Goal: Task Accomplishment & Management: Manage account settings

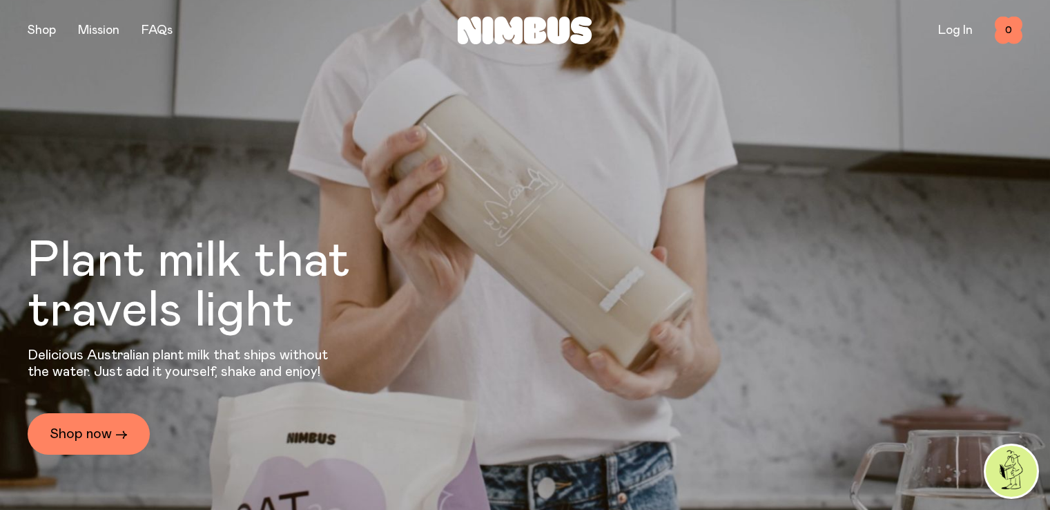
click at [958, 31] on link "Log In" at bounding box center [955, 30] width 35 height 12
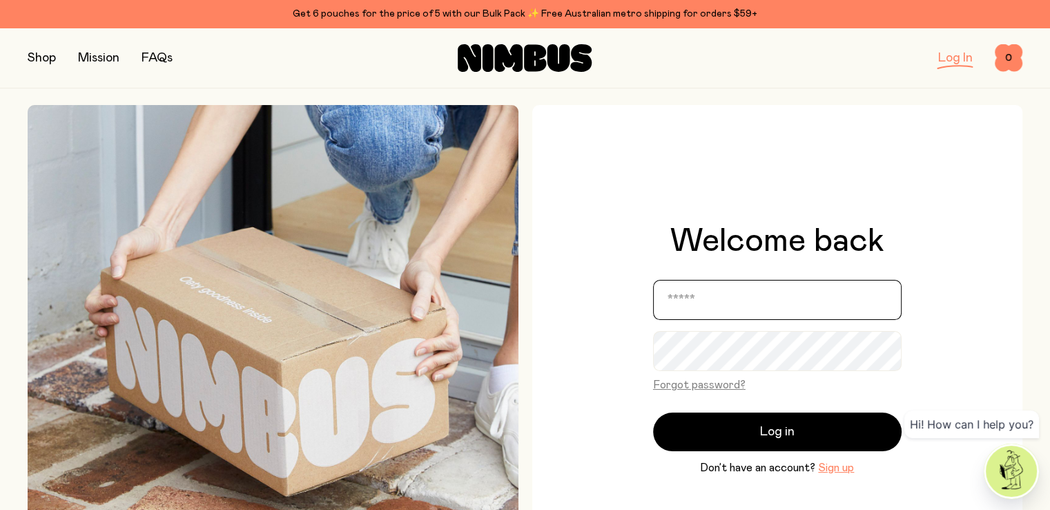
click at [738, 305] on input "email" at bounding box center [777, 300] width 249 height 40
type input "**********"
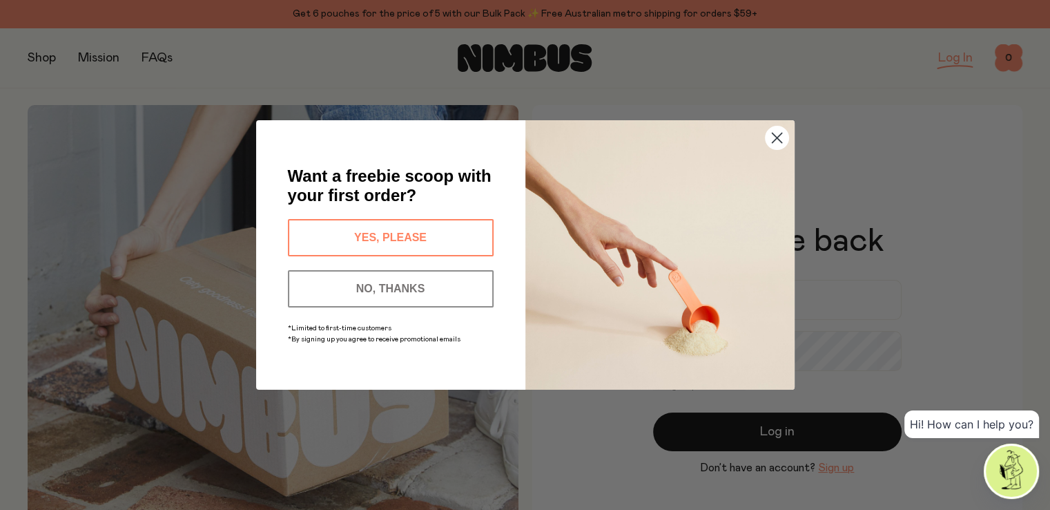
click at [780, 131] on circle "Close dialog" at bounding box center [776, 137] width 23 height 23
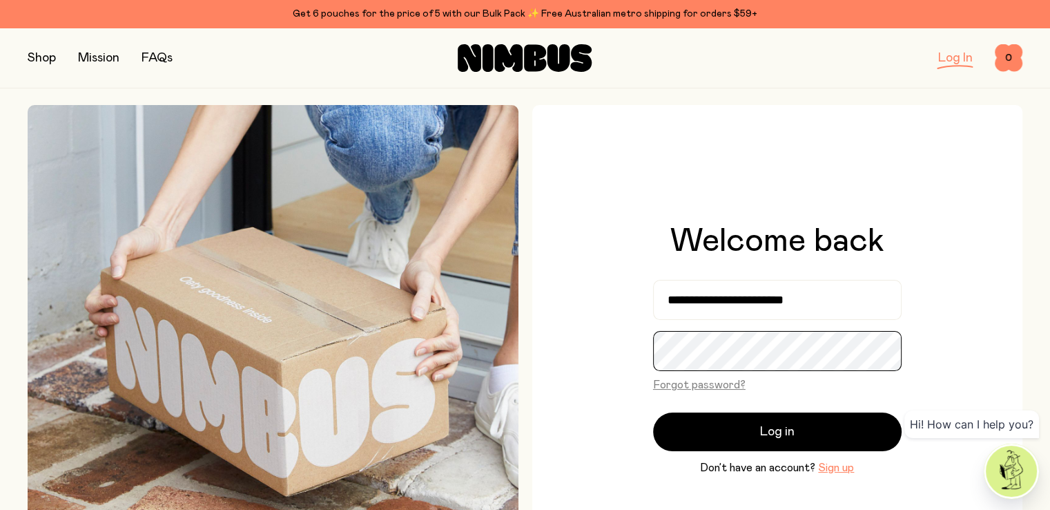
click at [611, 360] on div "**********" at bounding box center [777, 350] width 491 height 491
click at [653, 412] on button "Log in" at bounding box center [777, 431] width 249 height 39
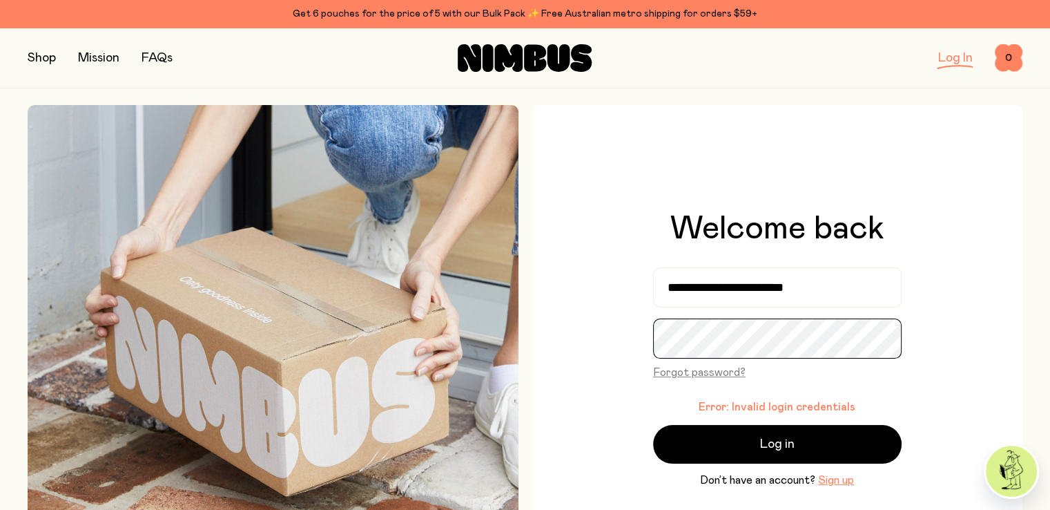
click at [653, 425] on button "Log in" at bounding box center [777, 444] width 249 height 39
click at [699, 372] on button "Forgot password?" at bounding box center [699, 372] width 93 height 17
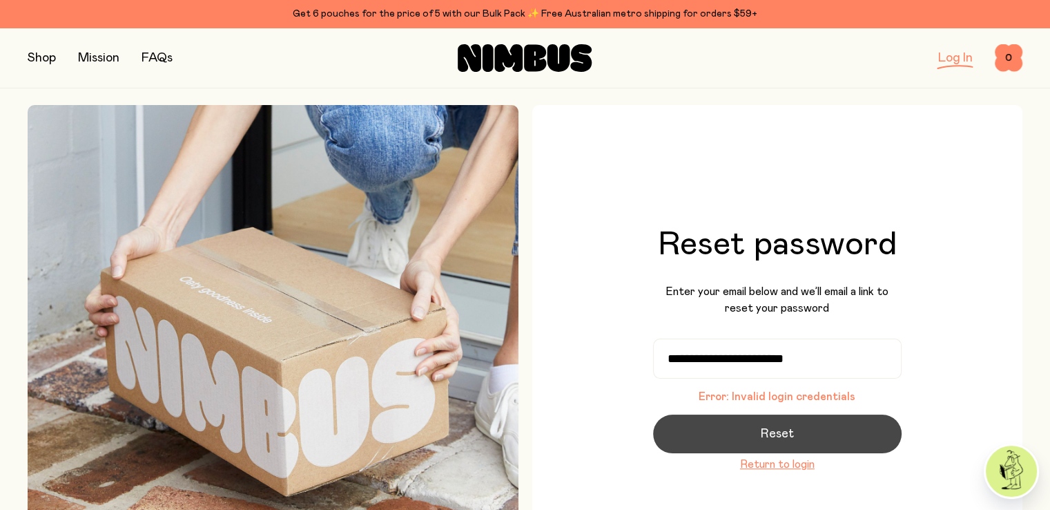
click at [822, 437] on button "Reset" at bounding box center [777, 433] width 249 height 39
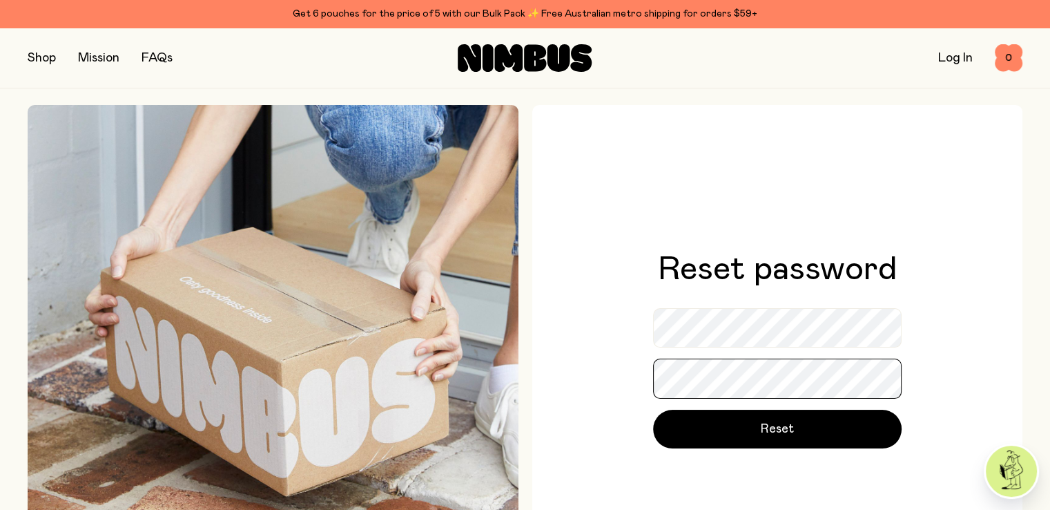
click at [653, 410] on button "Reset" at bounding box center [777, 429] width 249 height 39
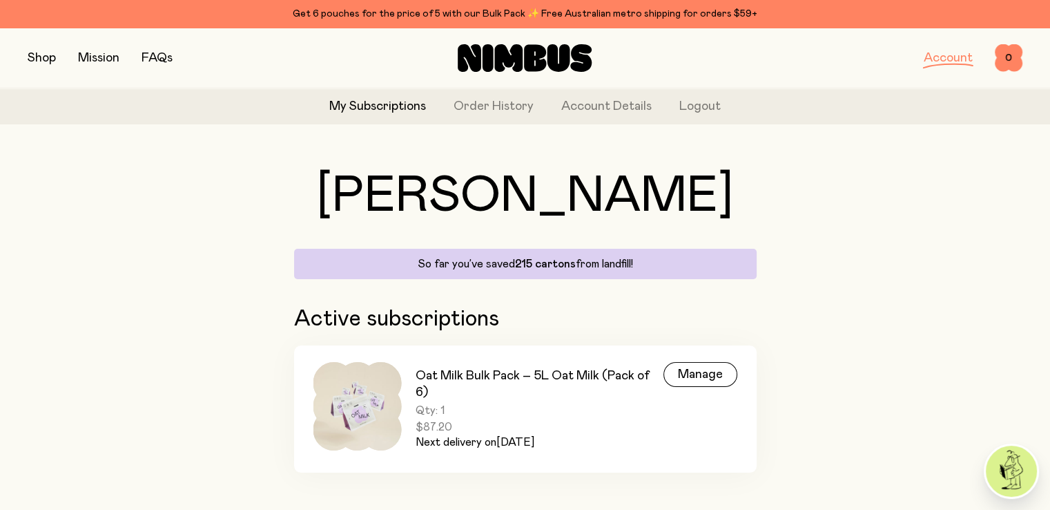
scroll to position [37, 0]
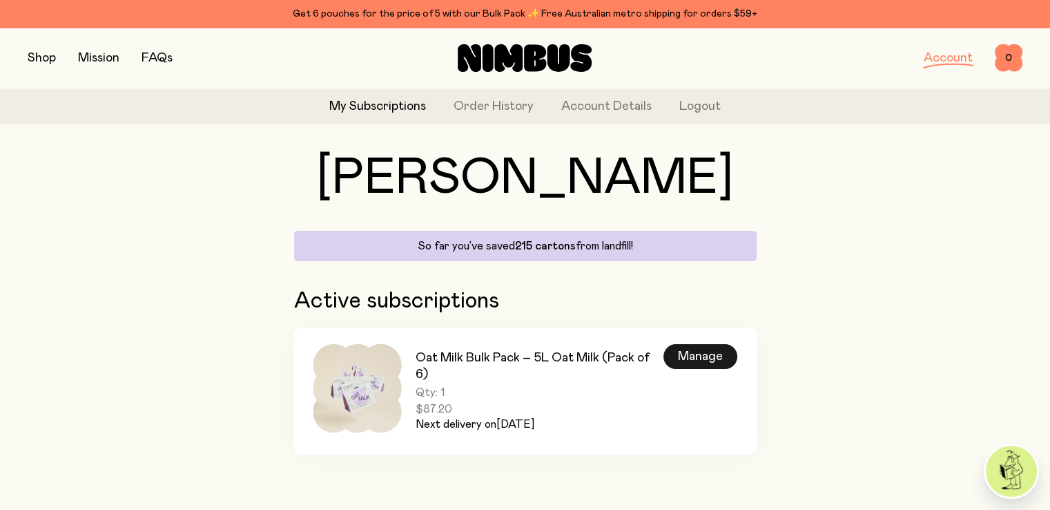
click at [693, 352] on div "Manage" at bounding box center [701, 356] width 74 height 25
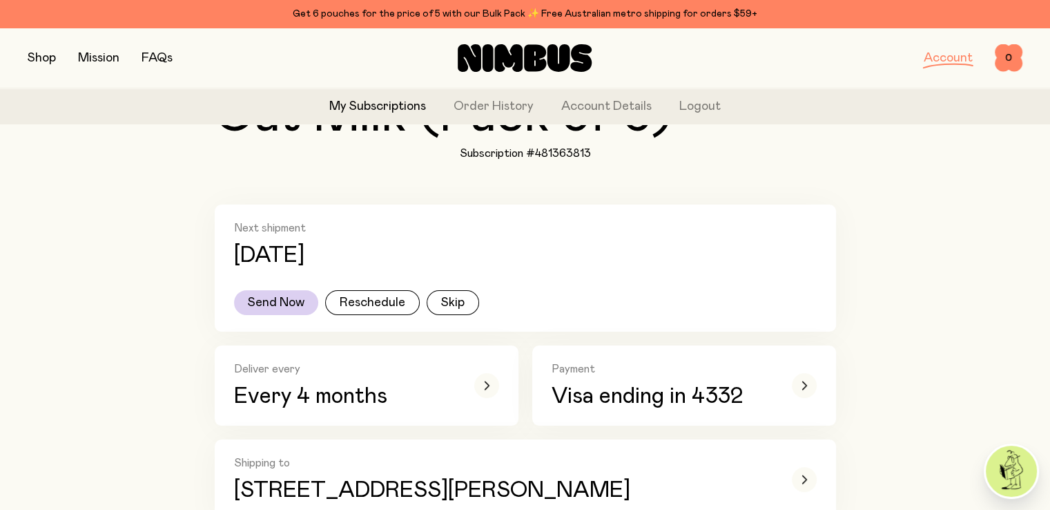
scroll to position [207, 0]
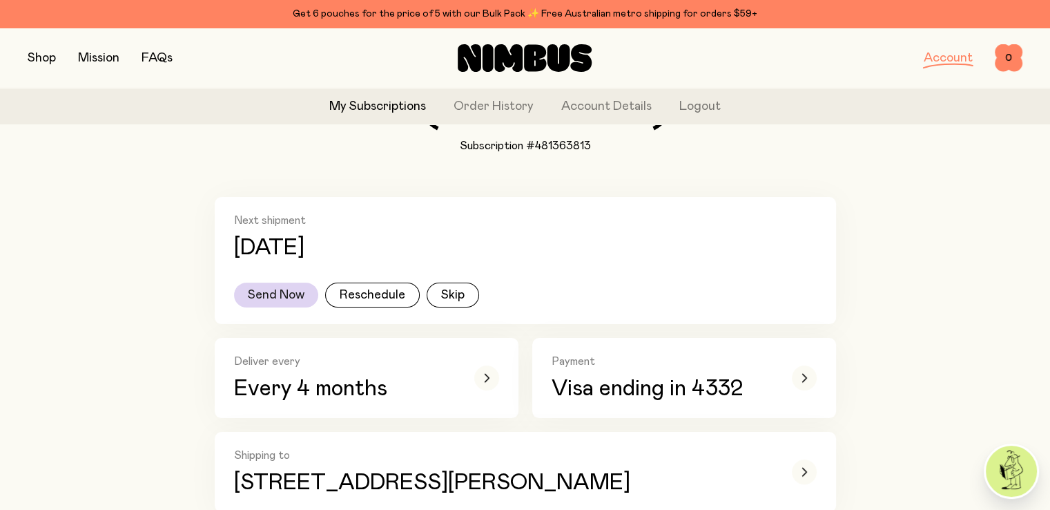
click at [281, 293] on button "Send Now" at bounding box center [276, 294] width 84 height 25
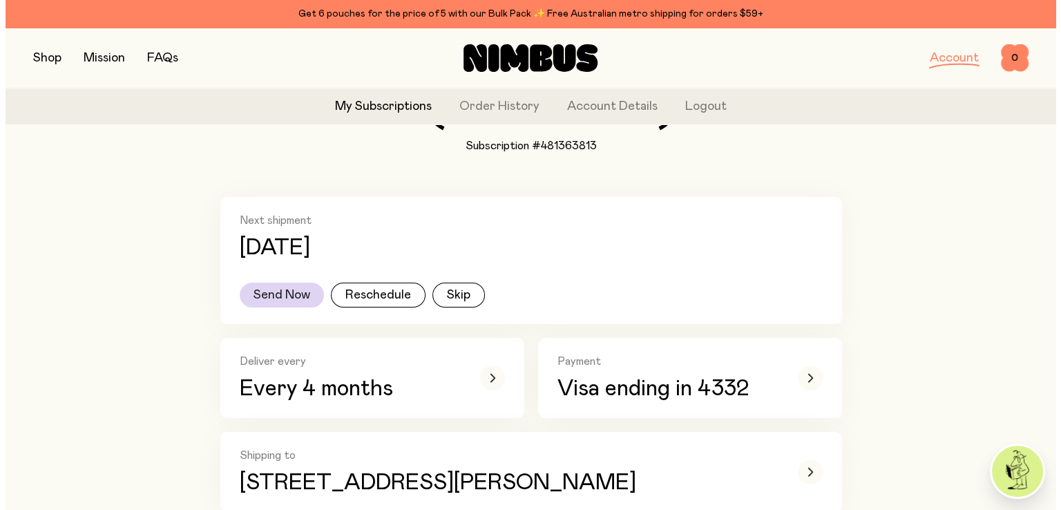
scroll to position [0, 0]
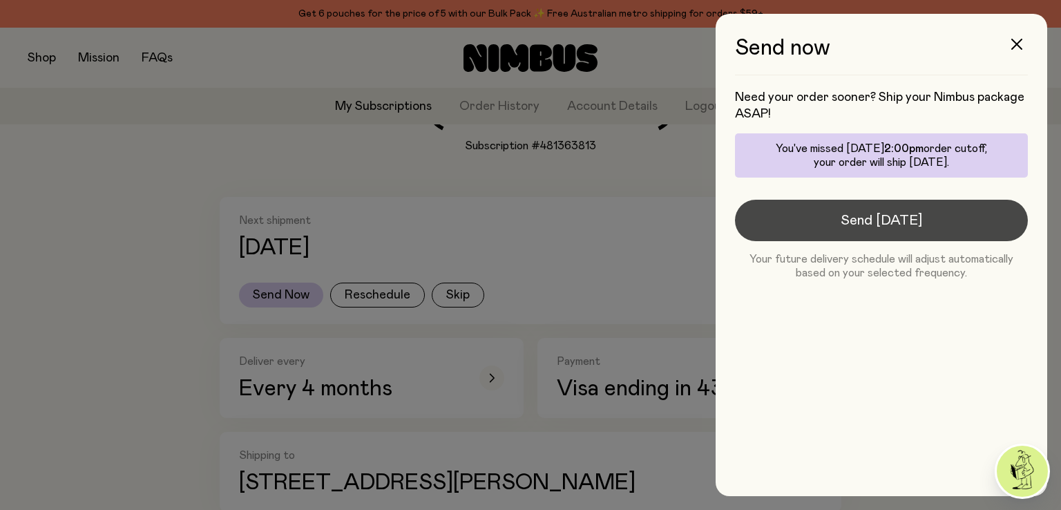
click at [887, 213] on span "Send [DATE]" at bounding box center [880, 220] width 81 height 19
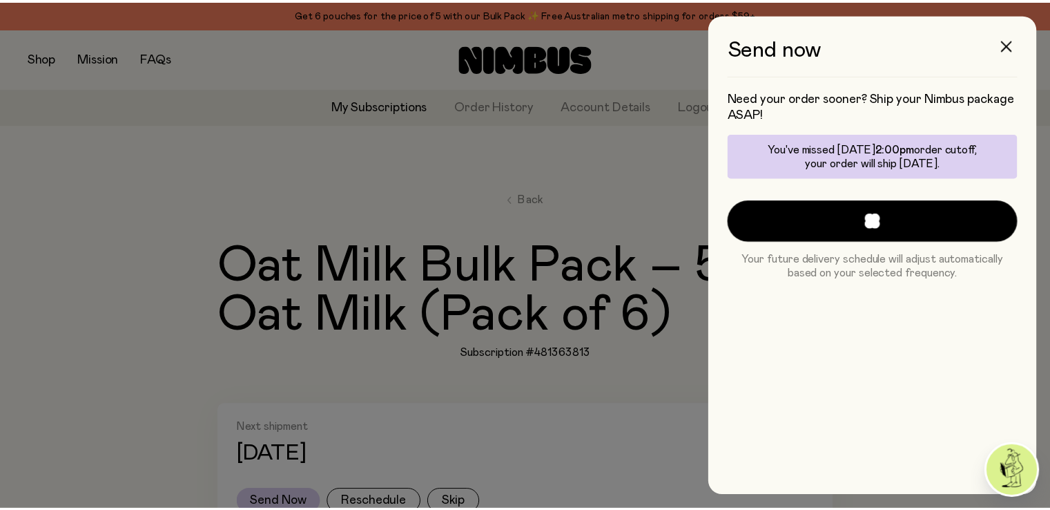
scroll to position [207, 0]
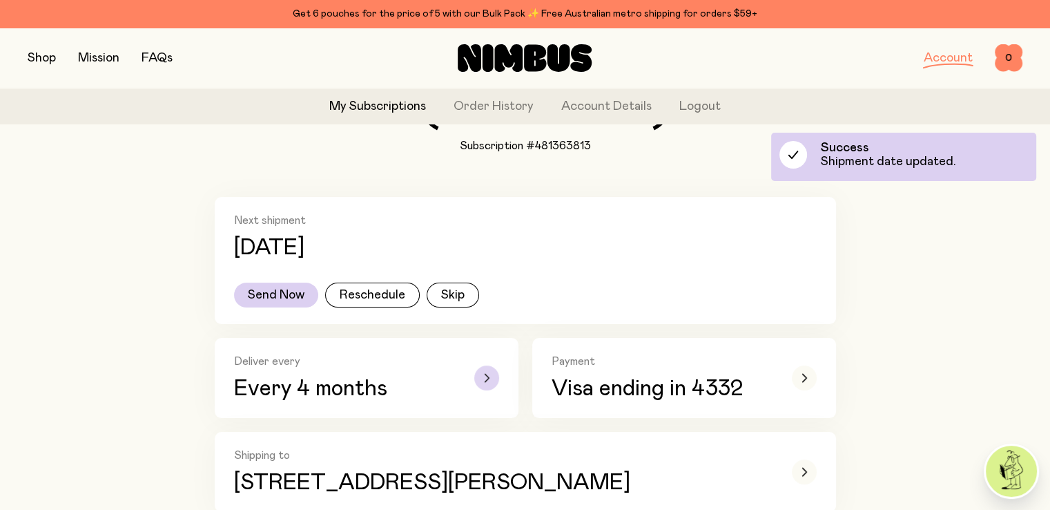
click at [484, 380] on icon "button" at bounding box center [487, 378] width 6 height 8
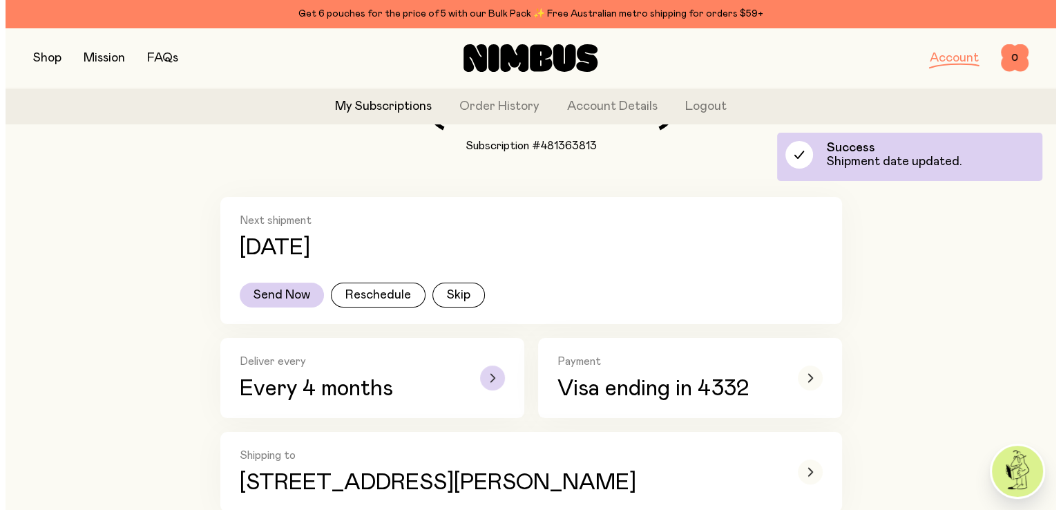
scroll to position [0, 0]
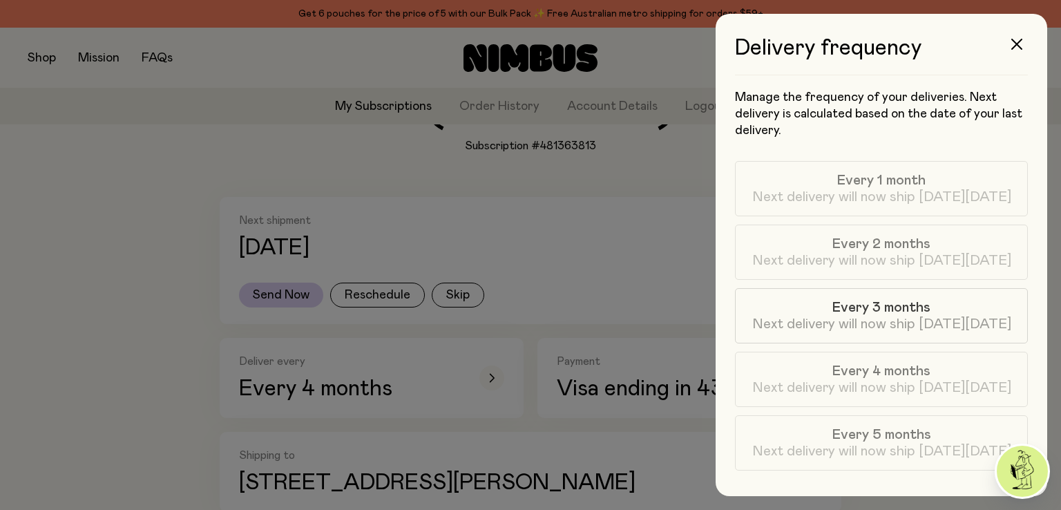
click at [874, 316] on span "Next delivery will now ship [DATE][DATE]" at bounding box center [881, 324] width 259 height 17
click at [1023, 44] on button "button" at bounding box center [1016, 44] width 33 height 33
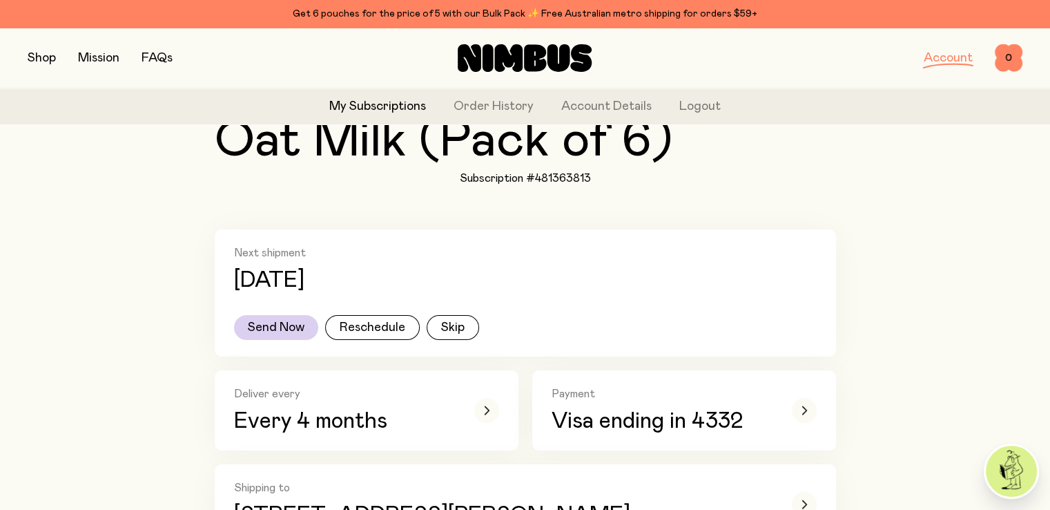
scroll to position [207, 0]
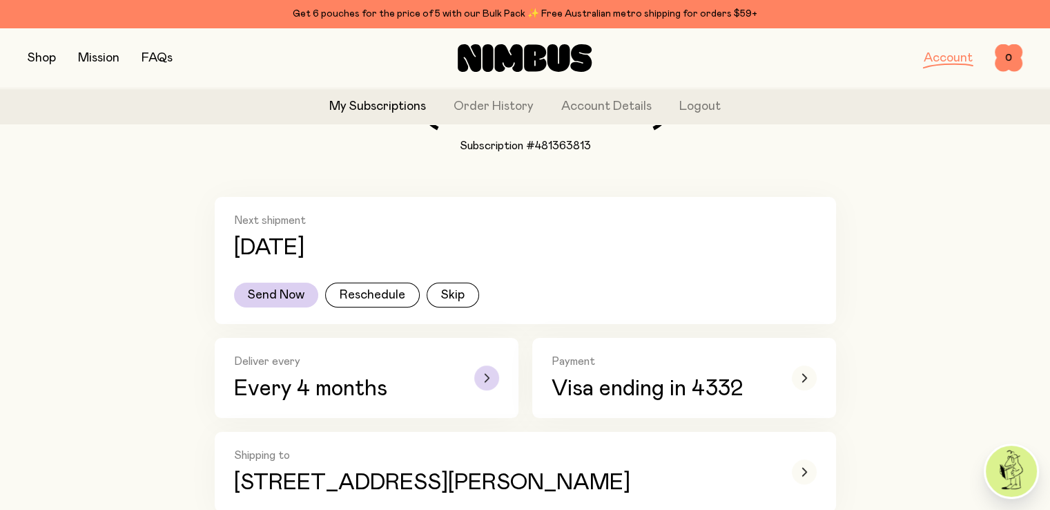
click at [488, 376] on icon "button" at bounding box center [487, 378] width 4 height 8
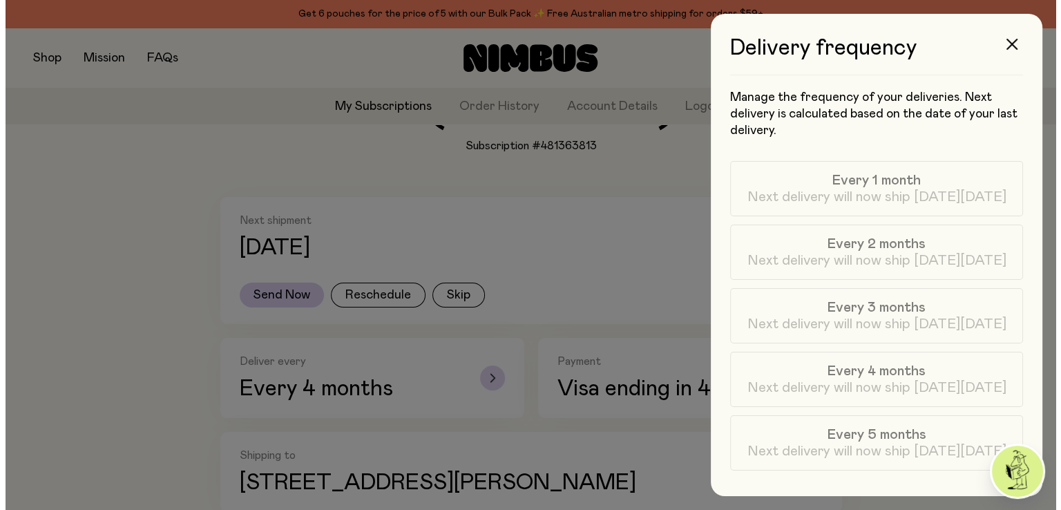
scroll to position [0, 0]
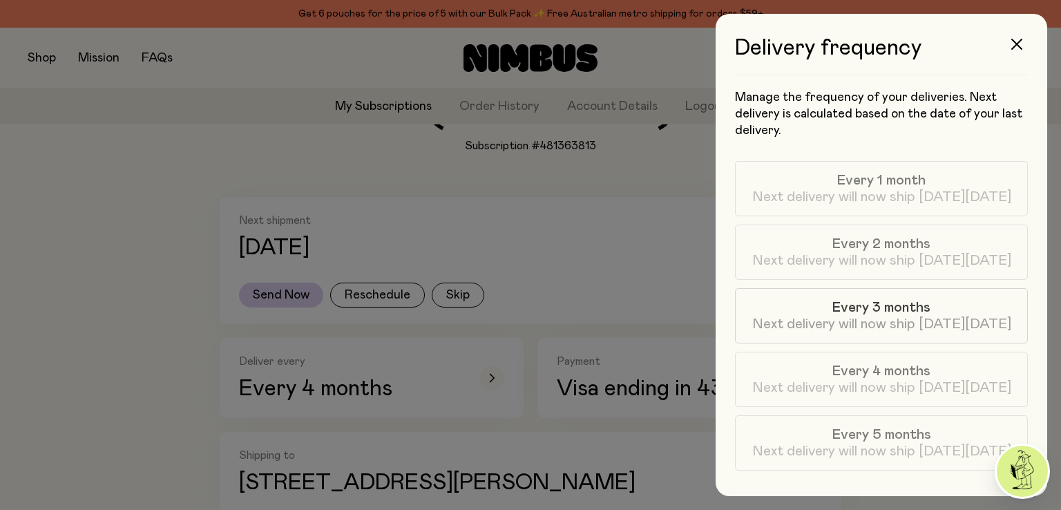
click at [833, 313] on span "Every 3 months" at bounding box center [881, 307] width 98 height 17
click at [1025, 45] on button "button" at bounding box center [1016, 44] width 33 height 33
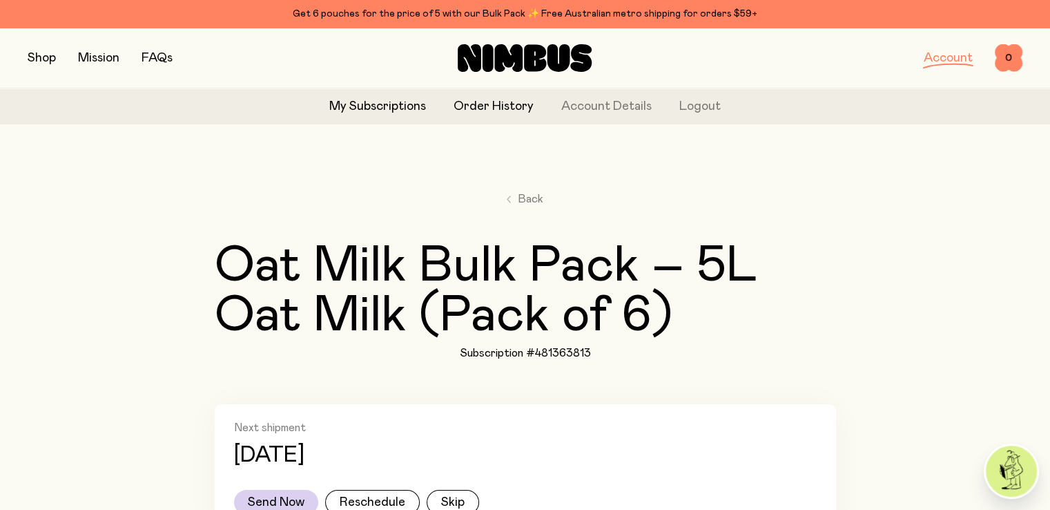
click at [492, 106] on link "Order History" at bounding box center [494, 106] width 80 height 19
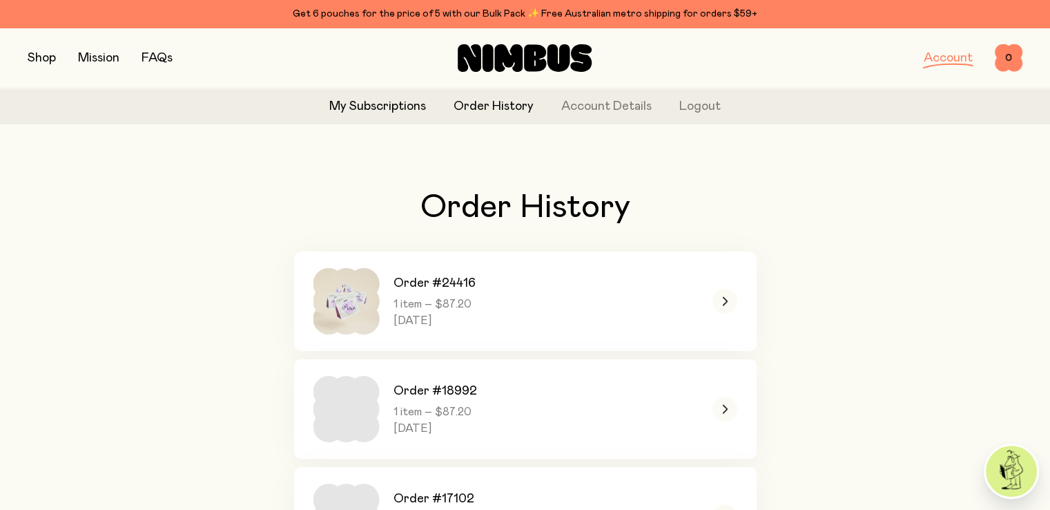
click at [356, 110] on link "My Subscriptions" at bounding box center [377, 106] width 97 height 19
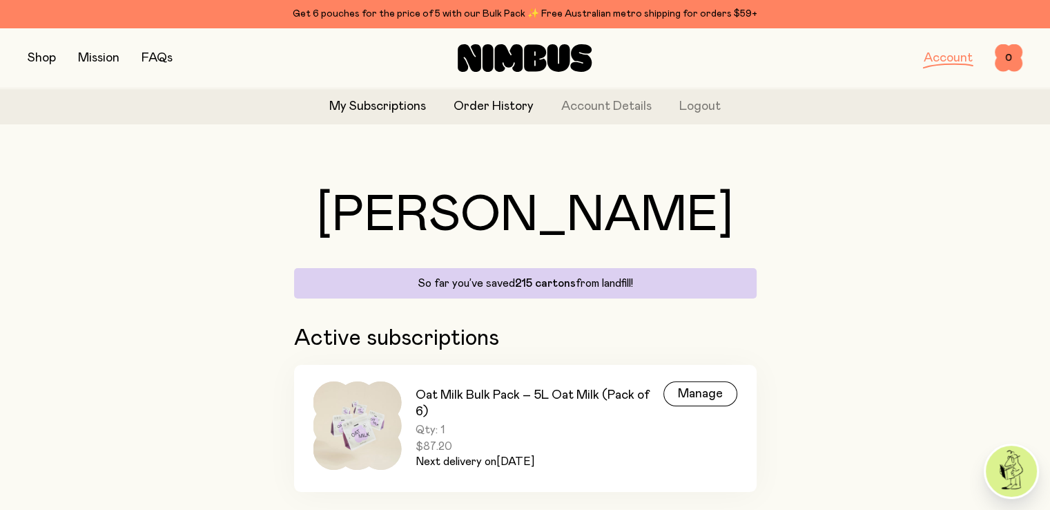
click at [512, 104] on link "Order History" at bounding box center [494, 106] width 80 height 19
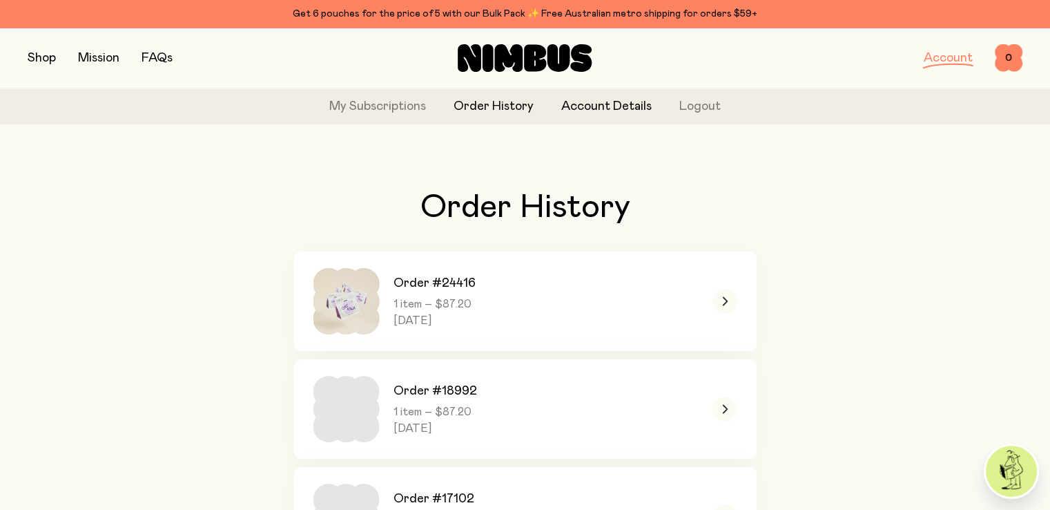
click at [610, 109] on link "Account Details" at bounding box center [606, 106] width 90 height 19
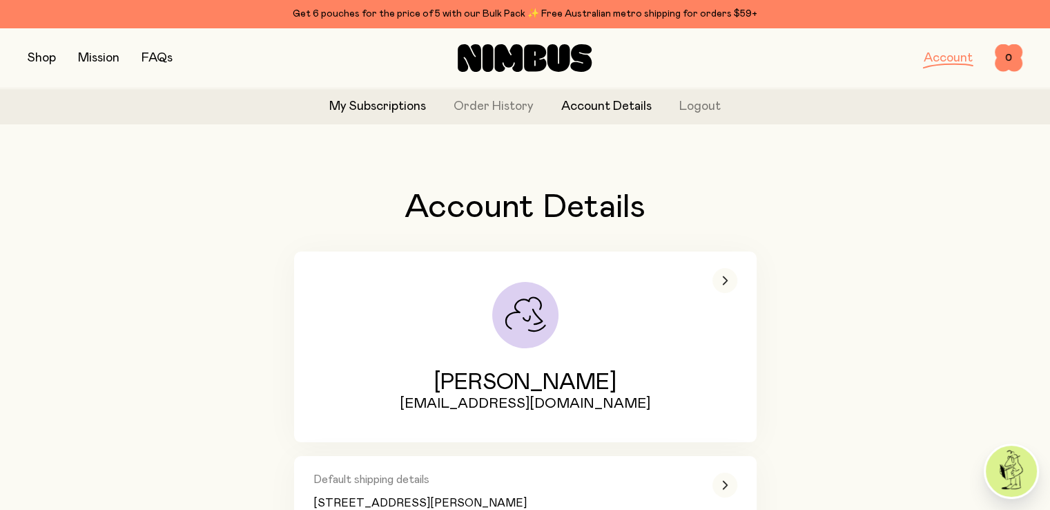
click at [387, 106] on link "My Subscriptions" at bounding box center [377, 106] width 97 height 19
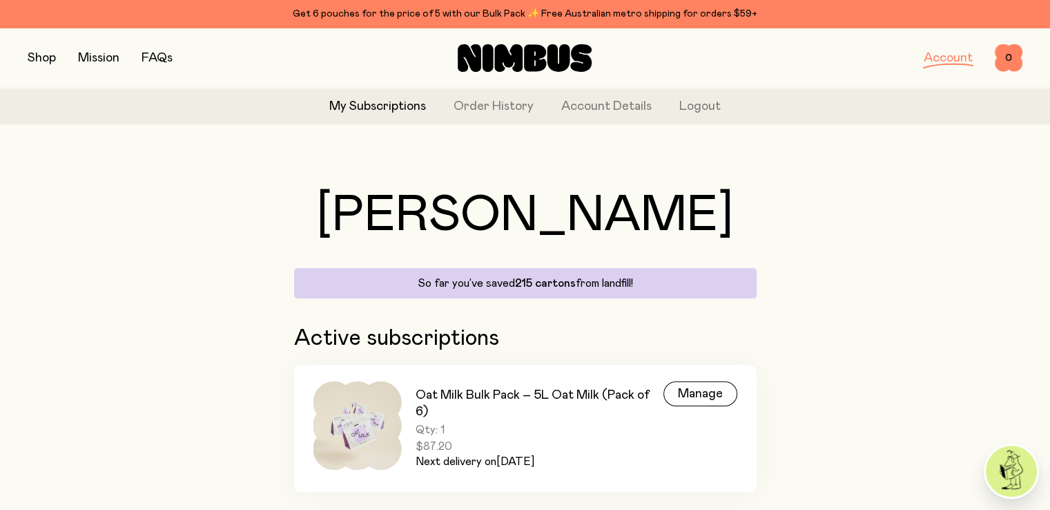
click at [43, 55] on button "button" at bounding box center [42, 57] width 28 height 19
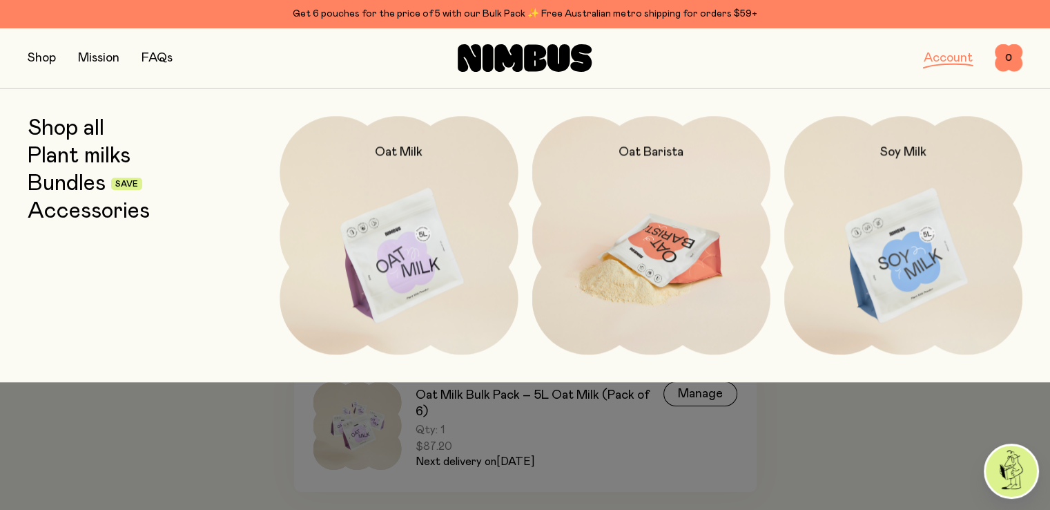
click at [712, 234] on img at bounding box center [651, 256] width 238 height 280
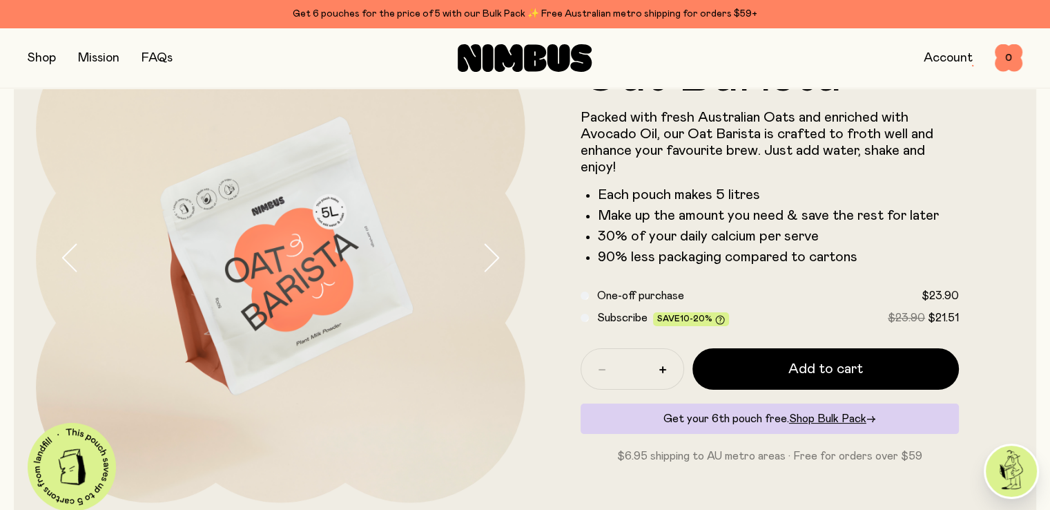
scroll to position [138, 0]
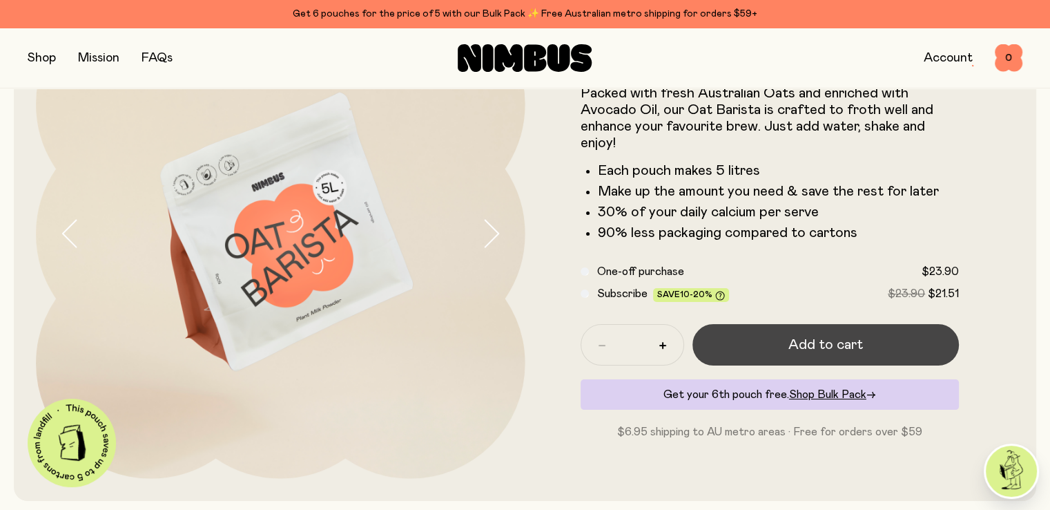
click at [817, 346] on span "Add to cart" at bounding box center [826, 344] width 75 height 19
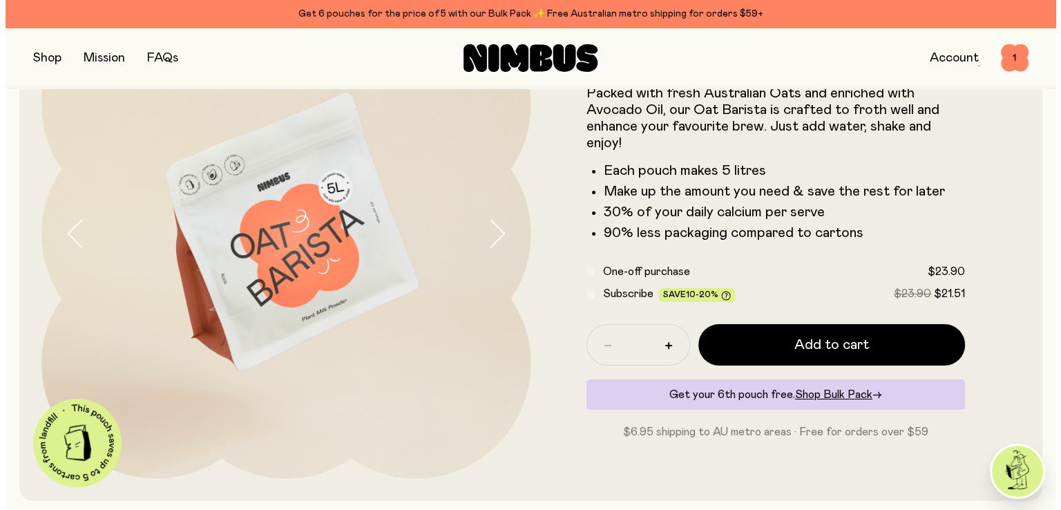
scroll to position [0, 0]
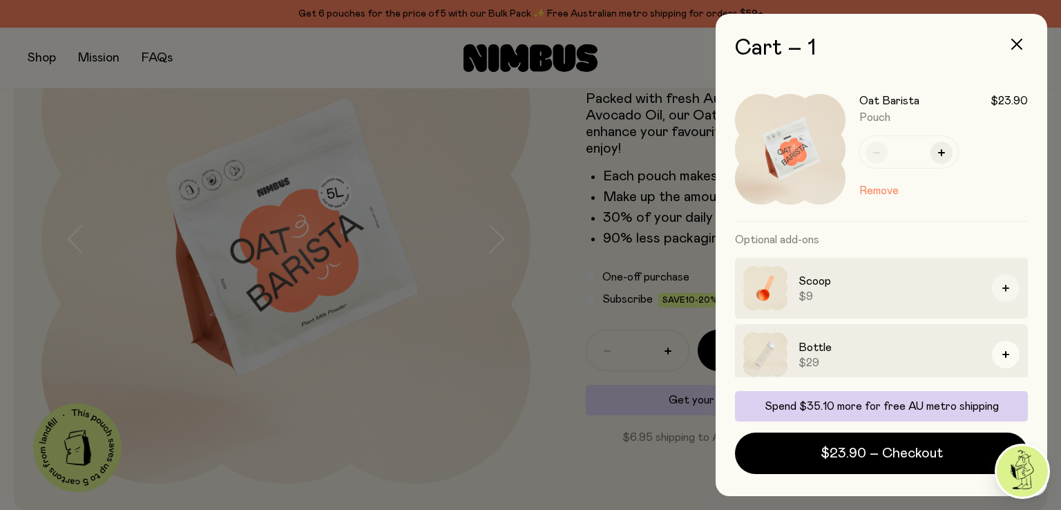
click at [992, 283] on button "button" at bounding box center [1006, 288] width 28 height 28
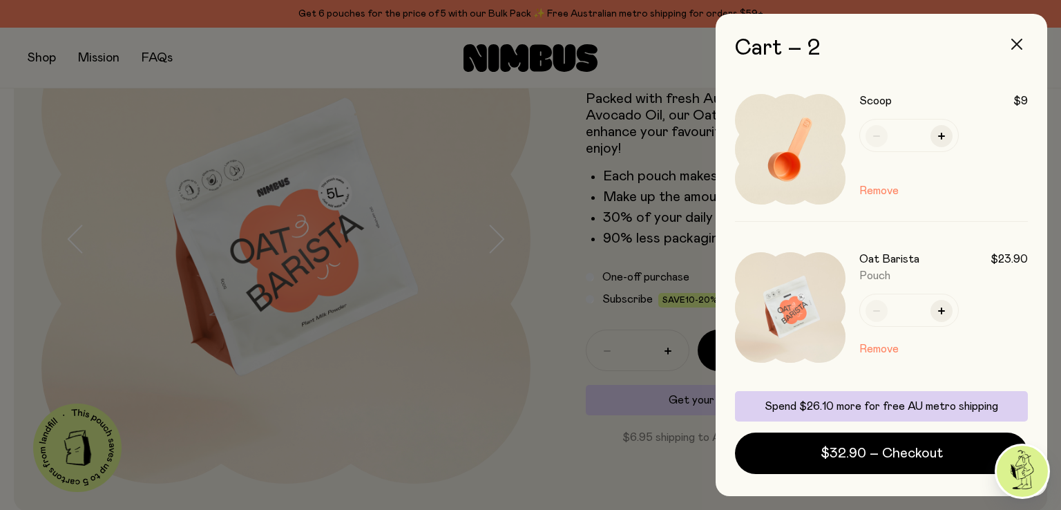
click at [1022, 41] on button "button" at bounding box center [1016, 44] width 33 height 33
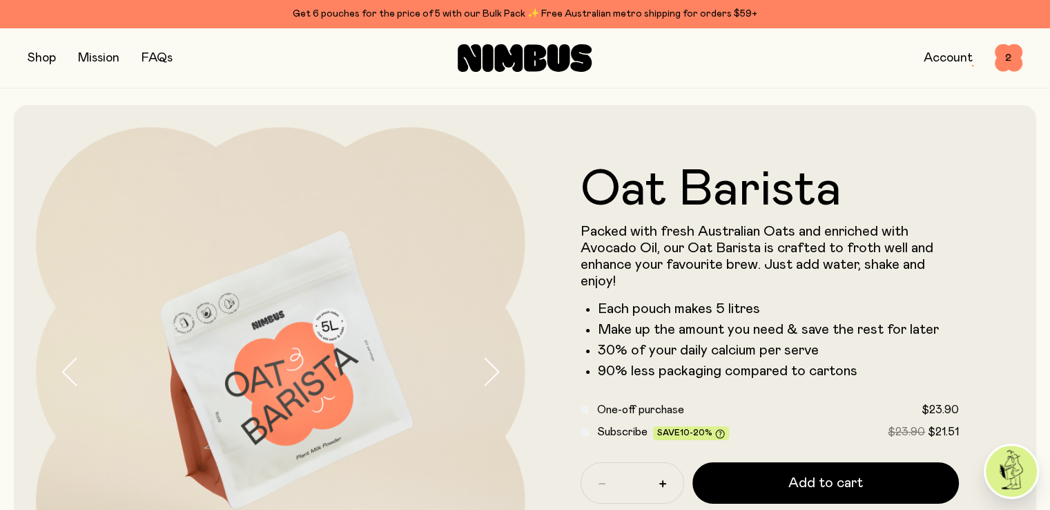
click at [45, 64] on button "button" at bounding box center [42, 57] width 28 height 19
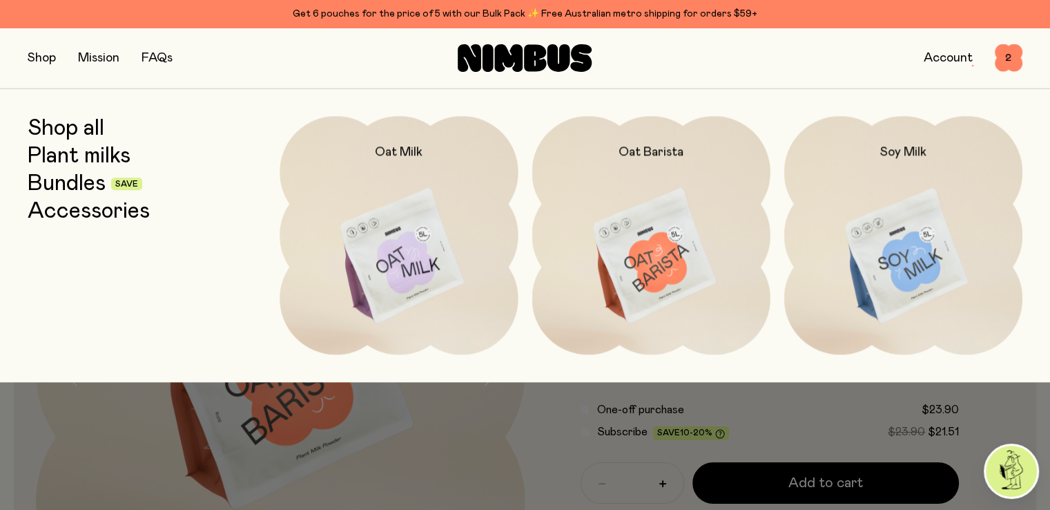
click at [86, 209] on link "Accessories" at bounding box center [89, 211] width 122 height 25
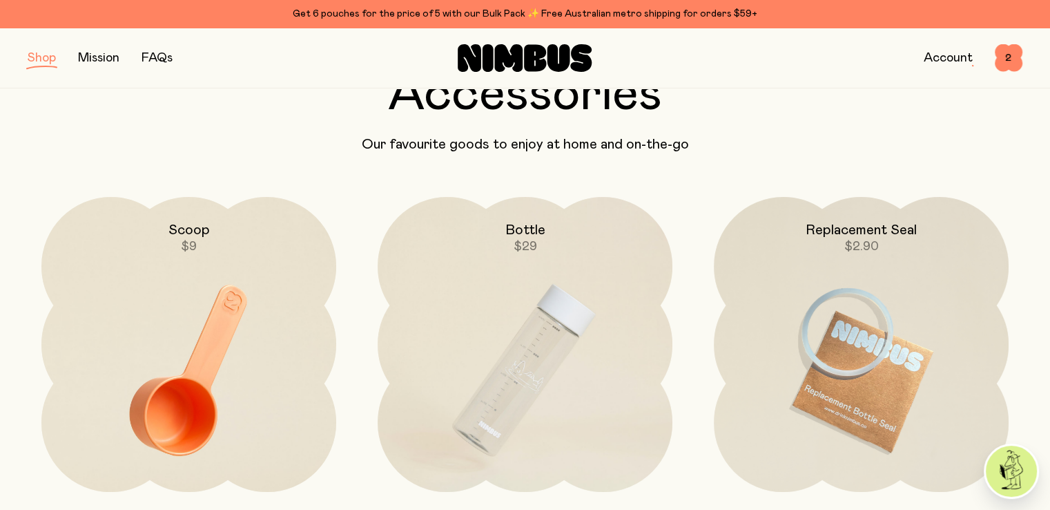
scroll to position [207, 0]
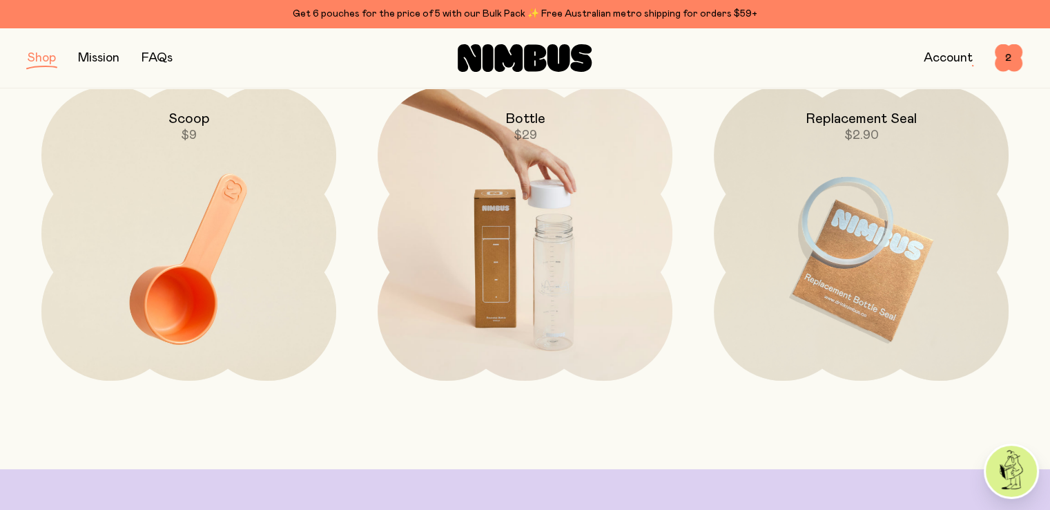
click at [579, 190] on img at bounding box center [525, 259] width 295 height 347
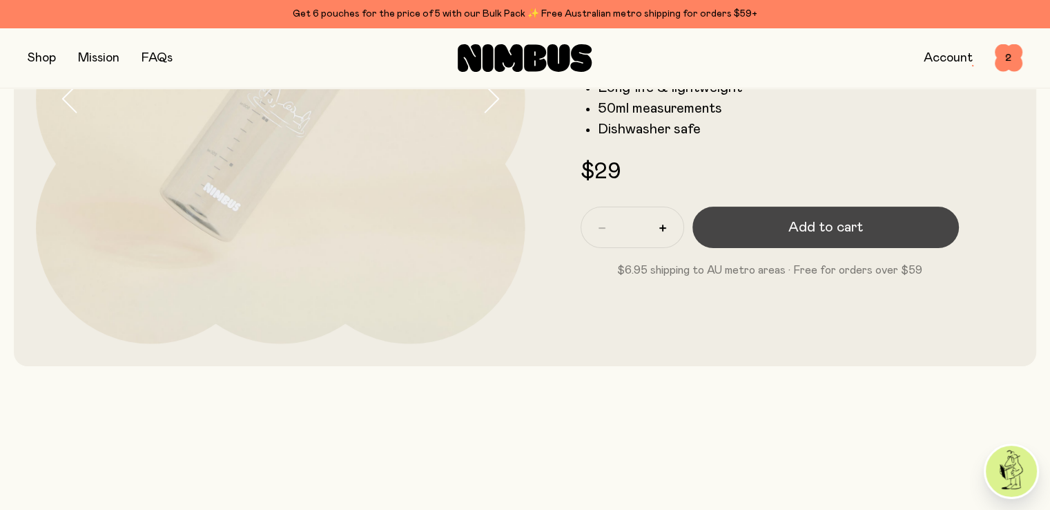
scroll to position [276, 0]
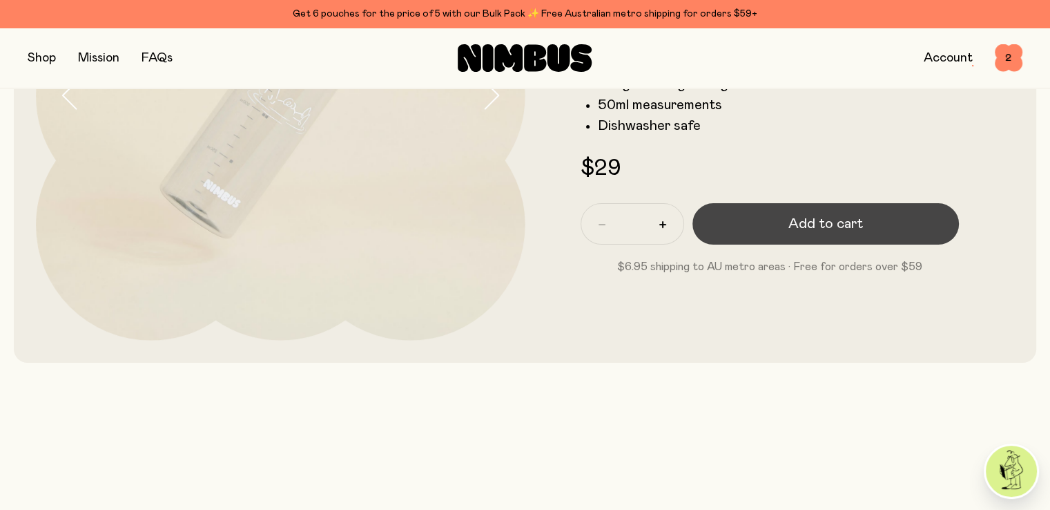
click at [746, 240] on button "Add to cart" at bounding box center [826, 223] width 267 height 41
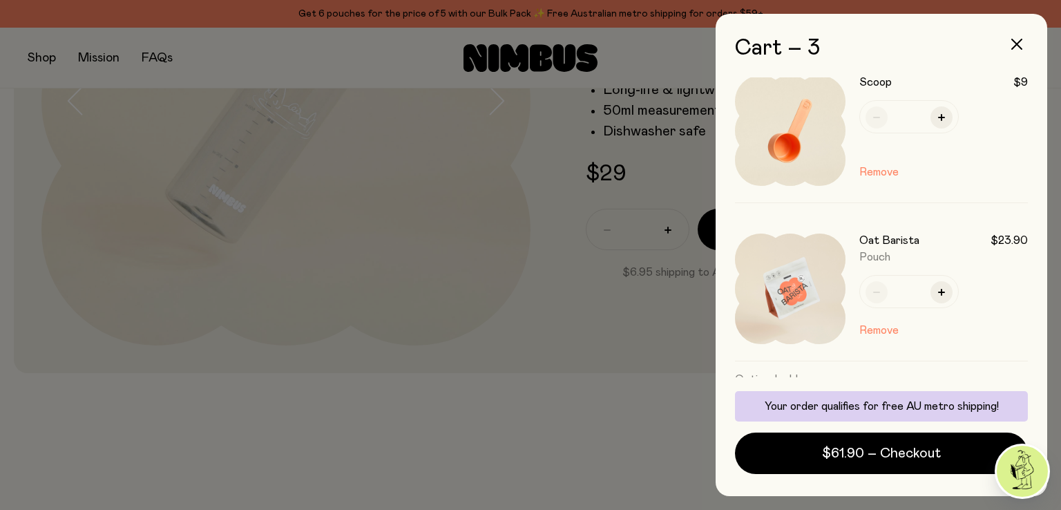
scroll to position [257, 0]
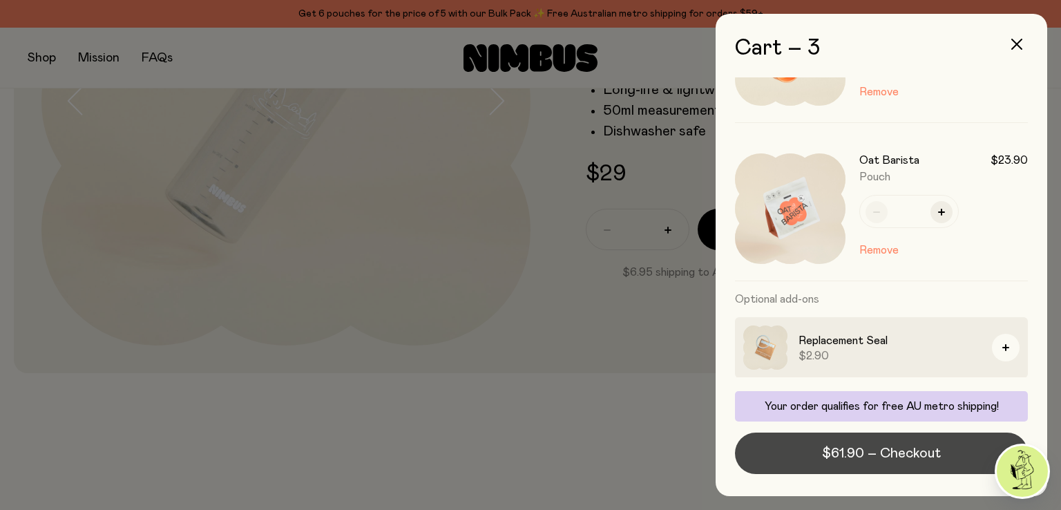
click at [887, 448] on span "$61.90 – Checkout" at bounding box center [881, 452] width 119 height 19
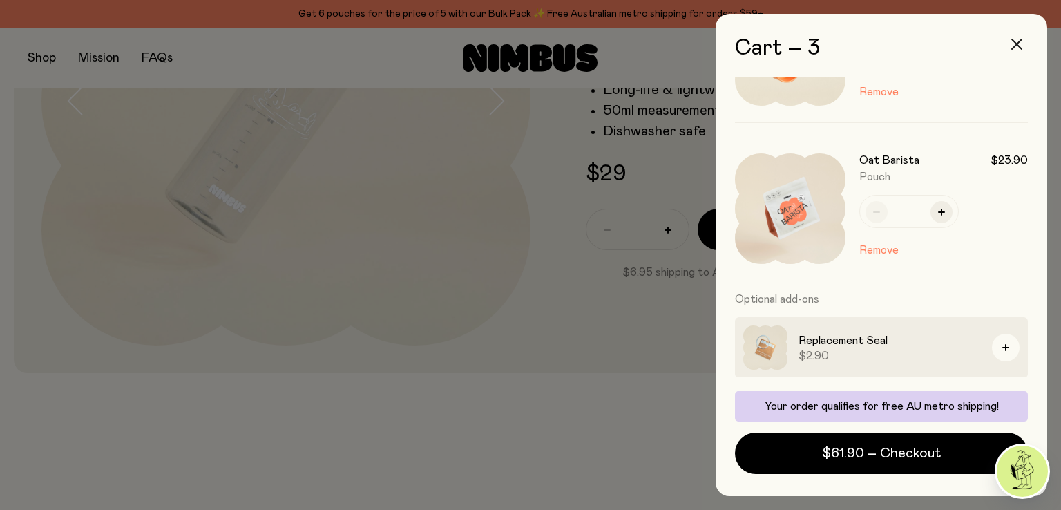
click at [1015, 37] on button "button" at bounding box center [1016, 44] width 33 height 33
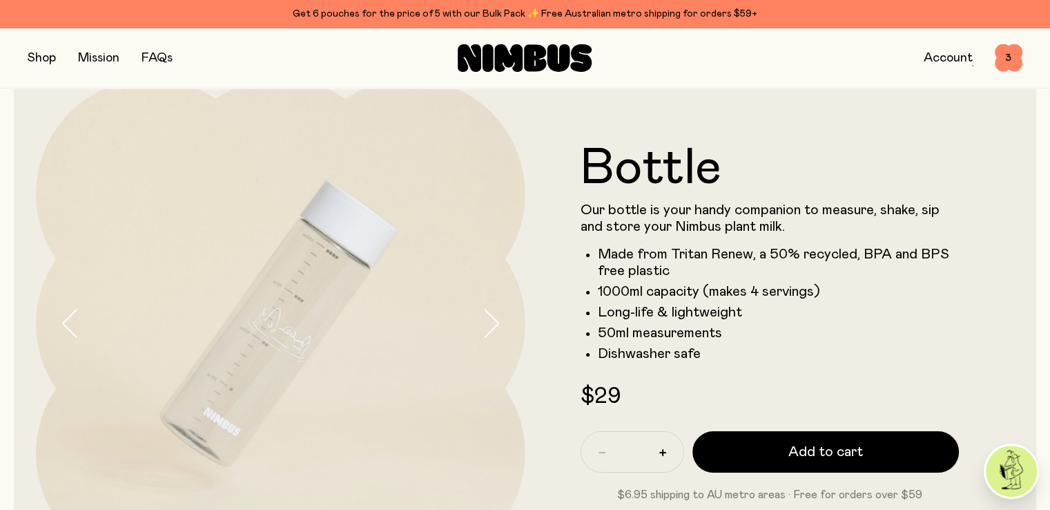
scroll to position [0, 0]
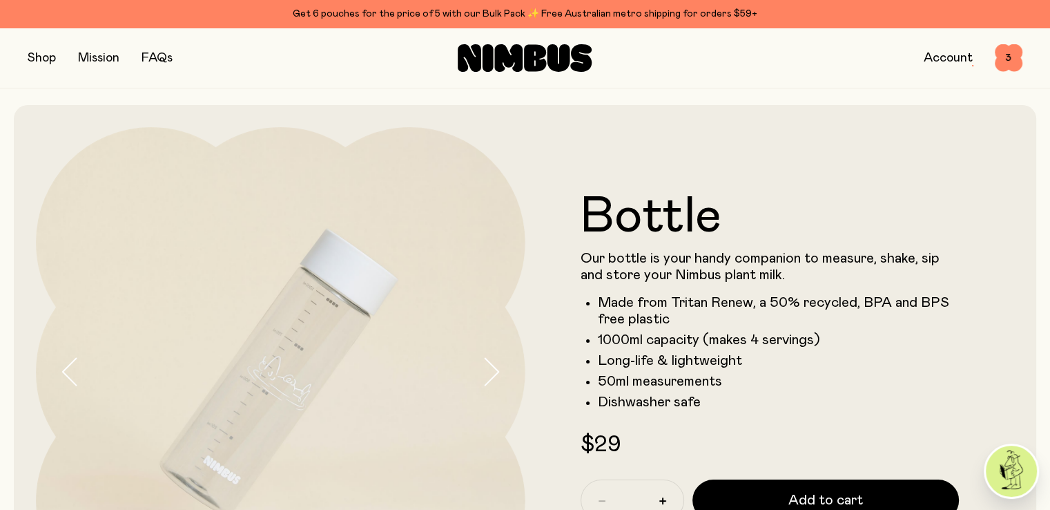
click at [956, 54] on link "Account" at bounding box center [948, 58] width 49 height 12
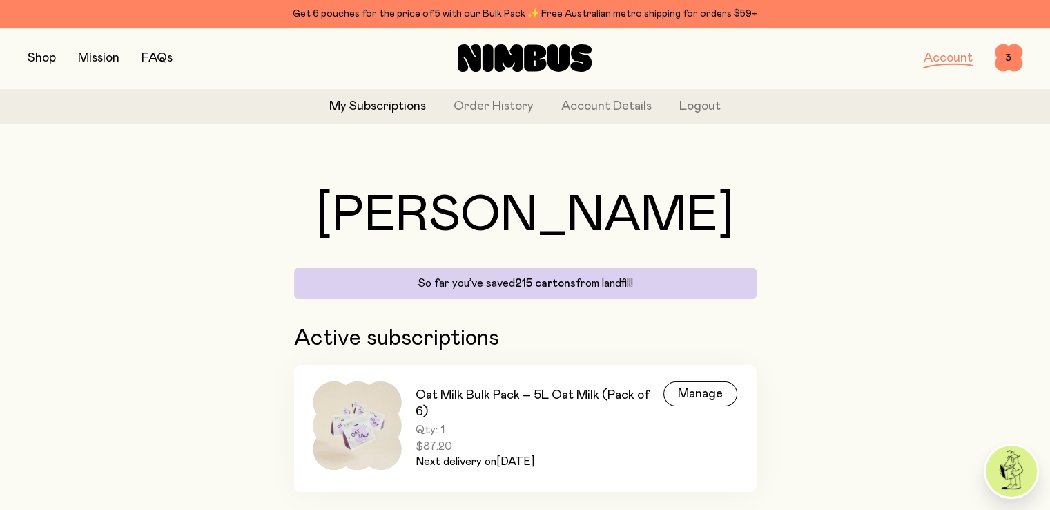
scroll to position [37, 0]
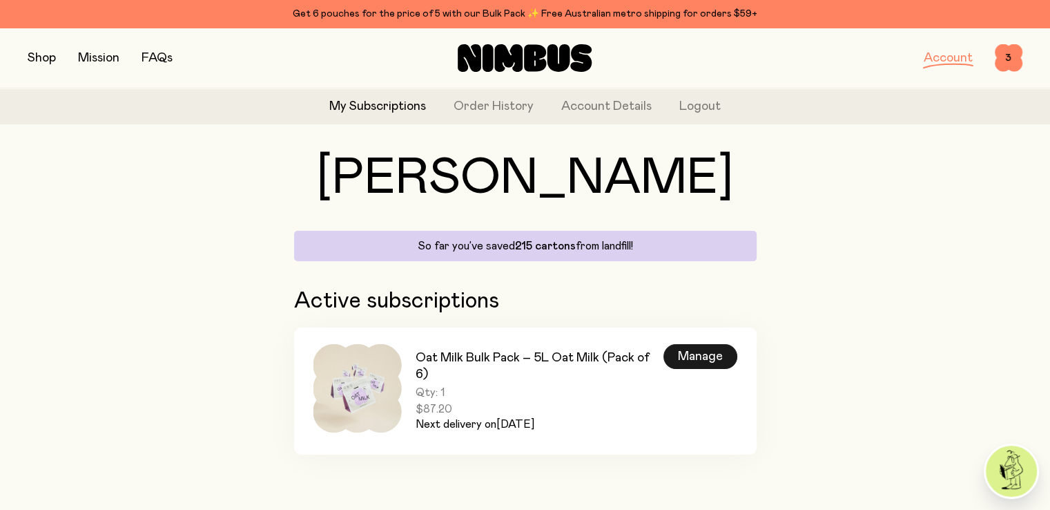
click at [693, 360] on div "Manage" at bounding box center [701, 356] width 74 height 25
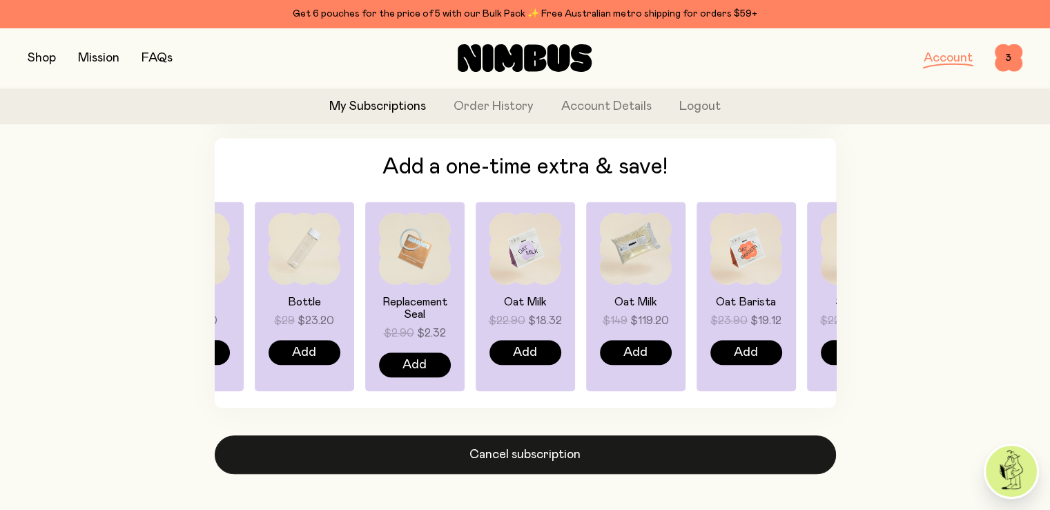
scroll to position [1105, 0]
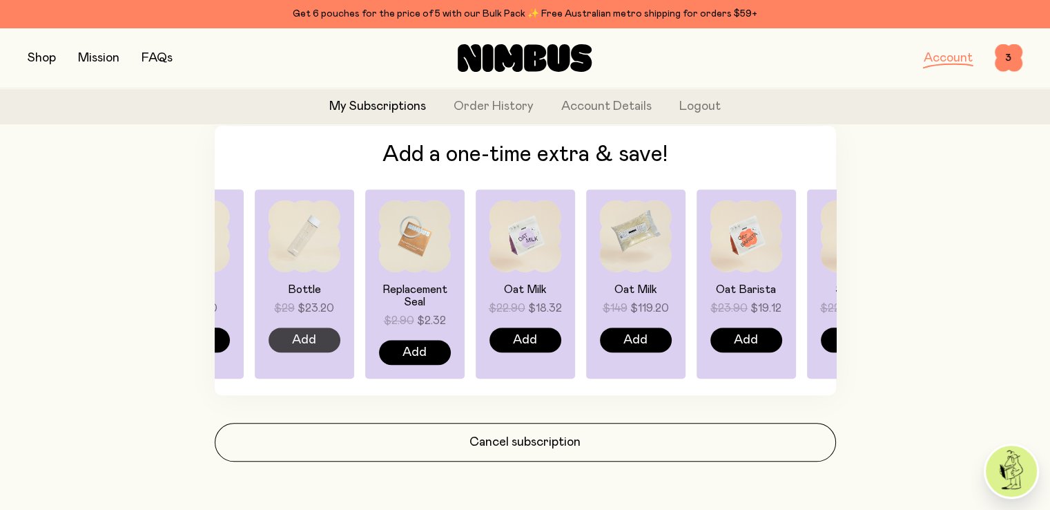
click at [304, 338] on span "Add" at bounding box center [304, 339] width 24 height 19
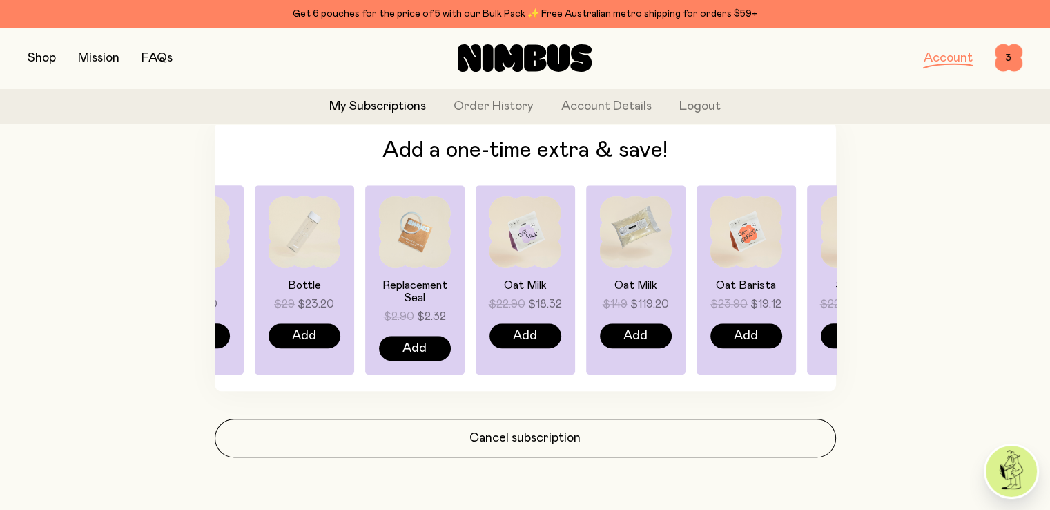
scroll to position [1216, 0]
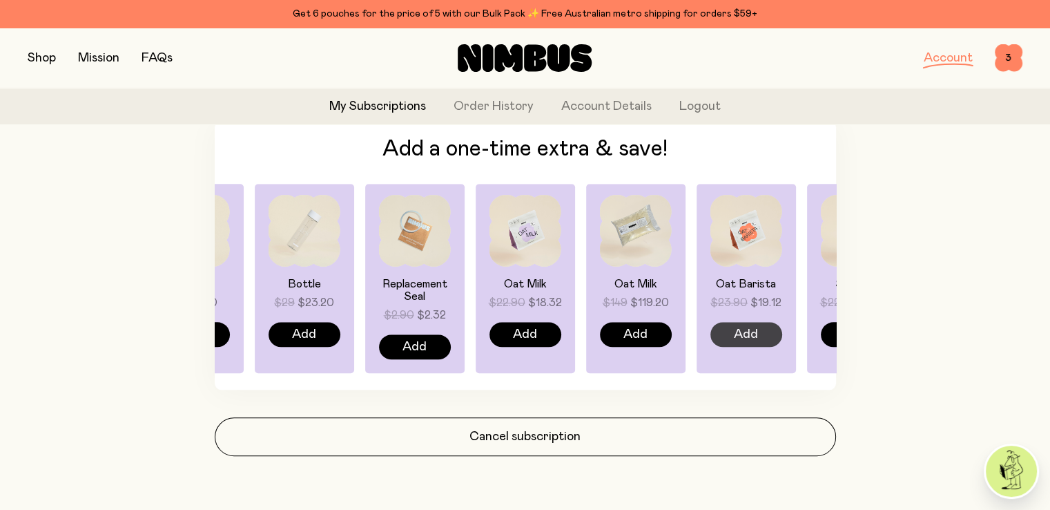
click at [751, 334] on span "Add" at bounding box center [746, 334] width 24 height 19
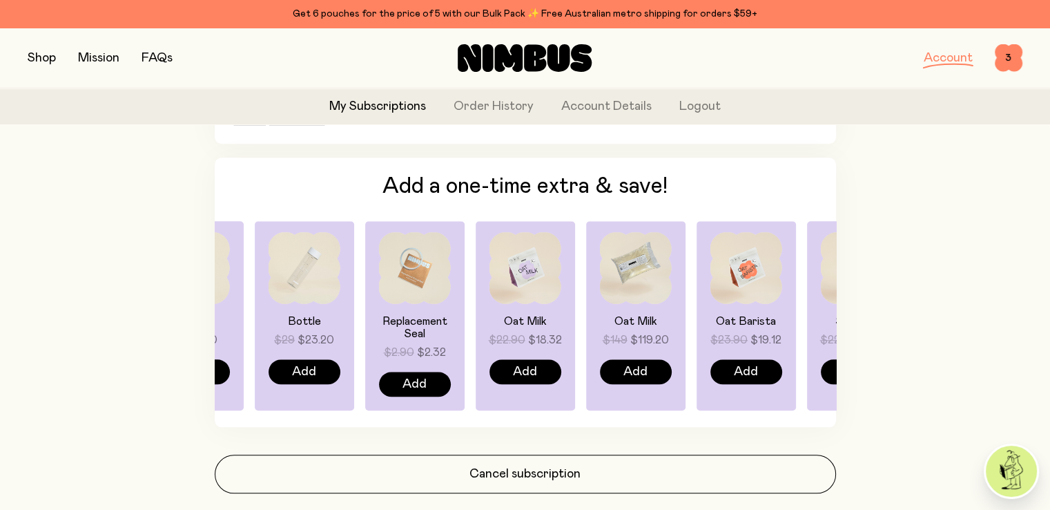
scroll to position [1315, 0]
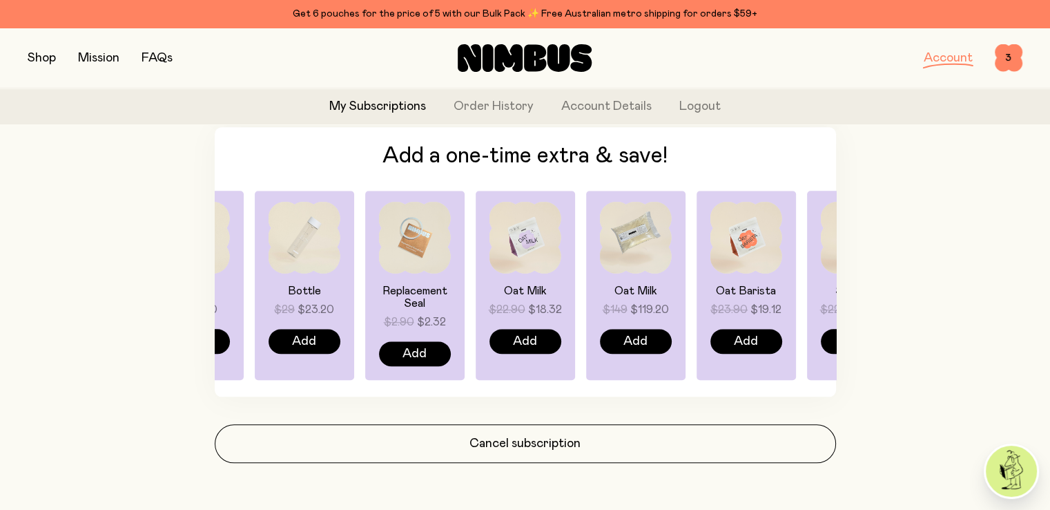
drag, startPoint x: 221, startPoint y: 299, endPoint x: 743, endPoint y: 298, distance: 522.1
click at [736, 298] on div "Oat Milk $22.90 $18.32 Add Oat Milk $149 $119.20 Add Oat Barista $23.90 $19.12 …" at bounding box center [526, 285] width 622 height 189
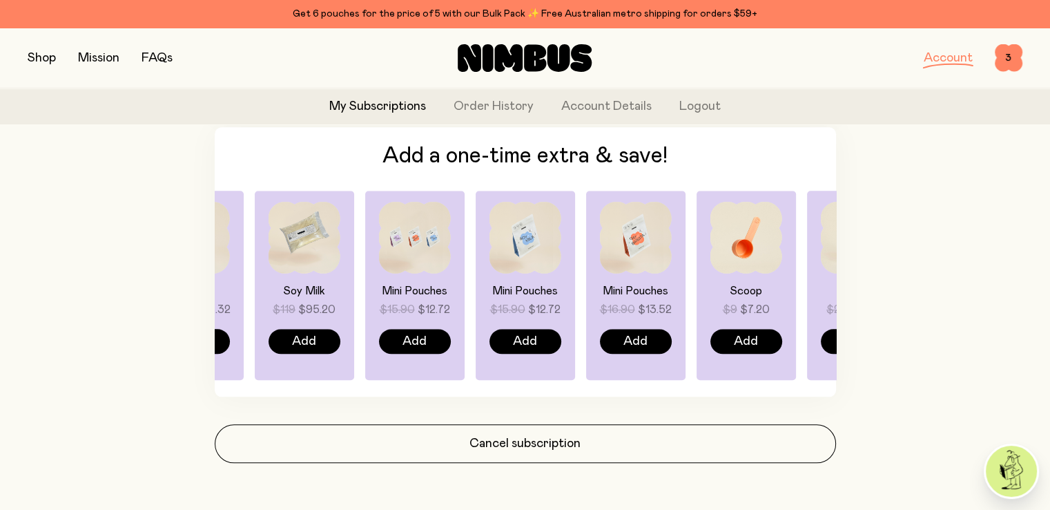
drag, startPoint x: 779, startPoint y: 293, endPoint x: 110, endPoint y: 300, distance: 668.5
click at [735, 339] on span "Add" at bounding box center [746, 340] width 24 height 19
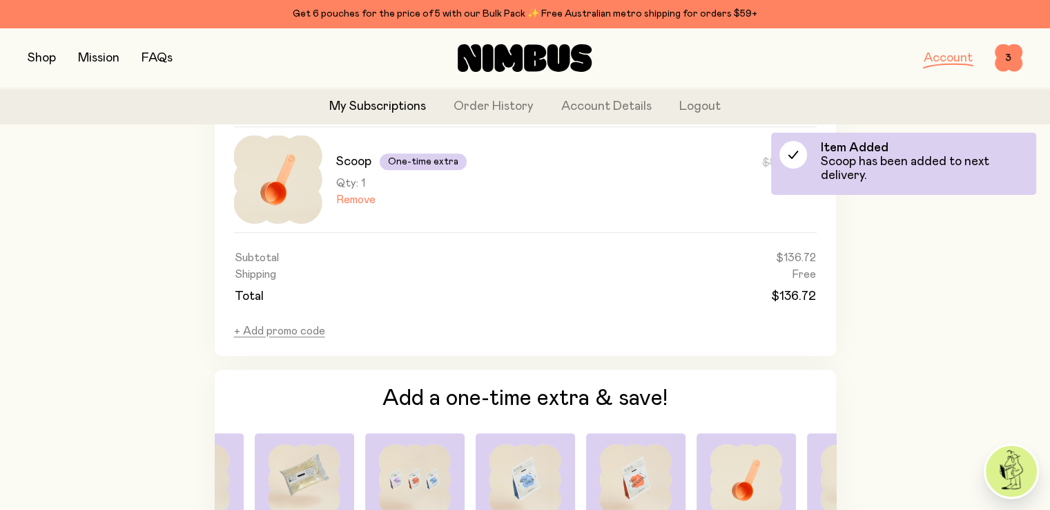
scroll to position [1246, 0]
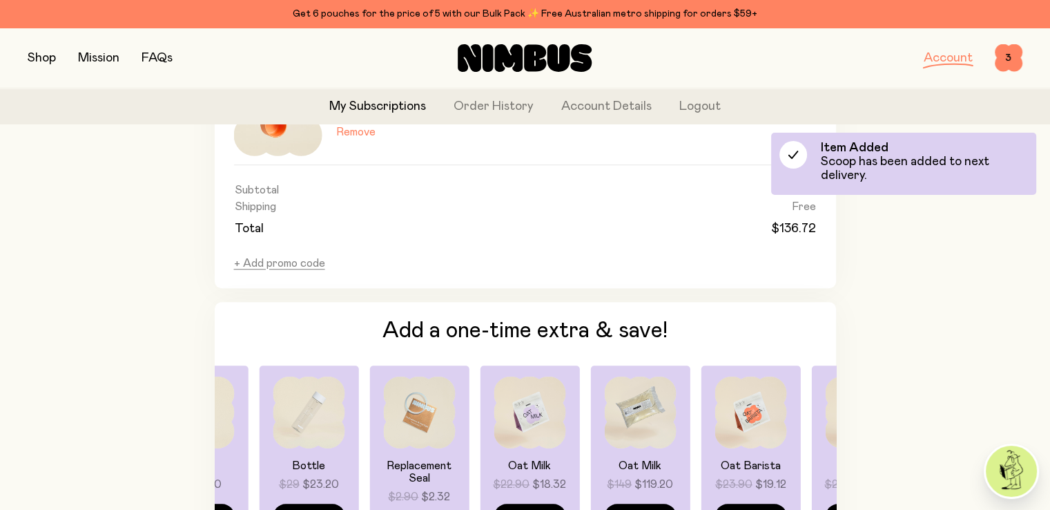
drag, startPoint x: 743, startPoint y: 442, endPoint x: 207, endPoint y: 454, distance: 536.0
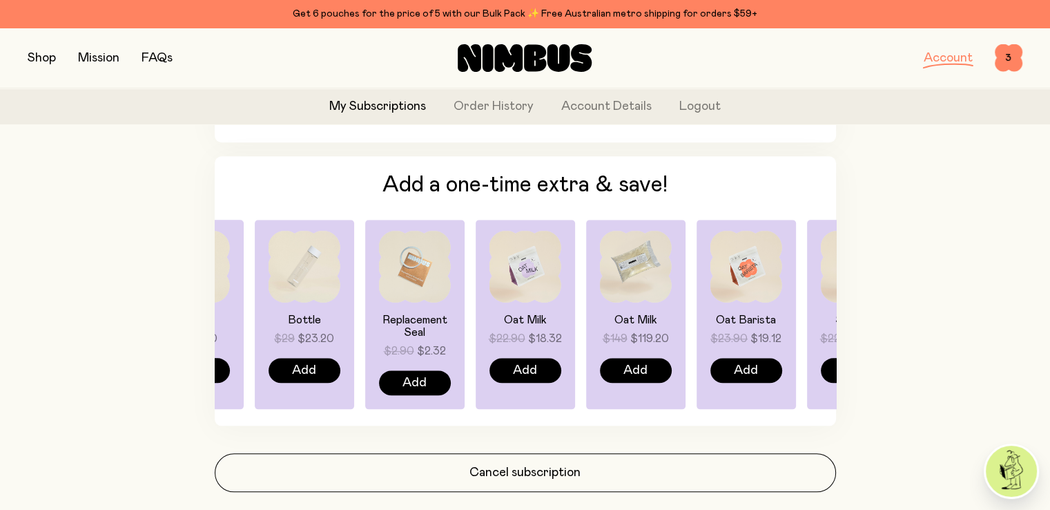
scroll to position [1427, 0]
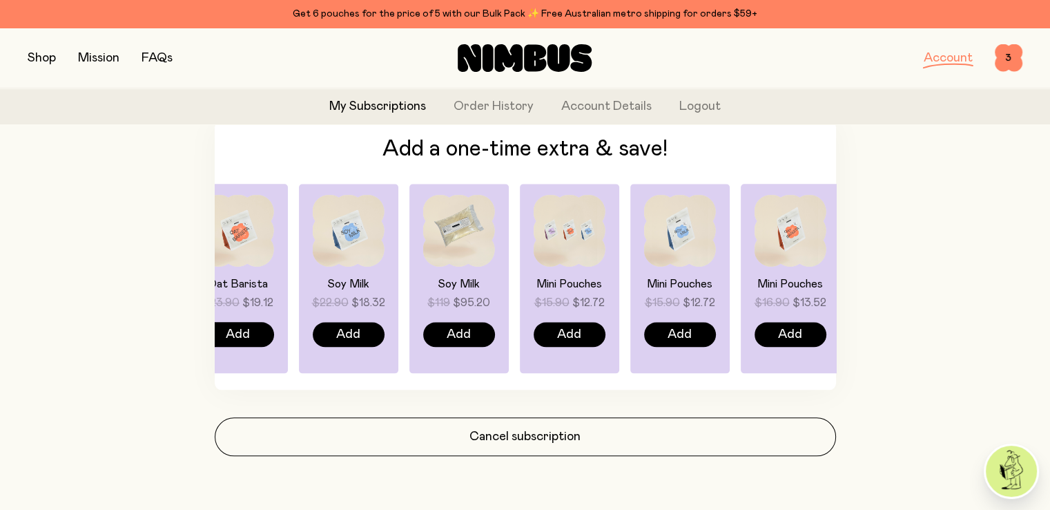
drag, startPoint x: 744, startPoint y: 257, endPoint x: 254, endPoint y: 291, distance: 490.8
click at [410, 291] on div "Oat Barista $23.90 $19.12 Add" at bounding box center [459, 278] width 99 height 189
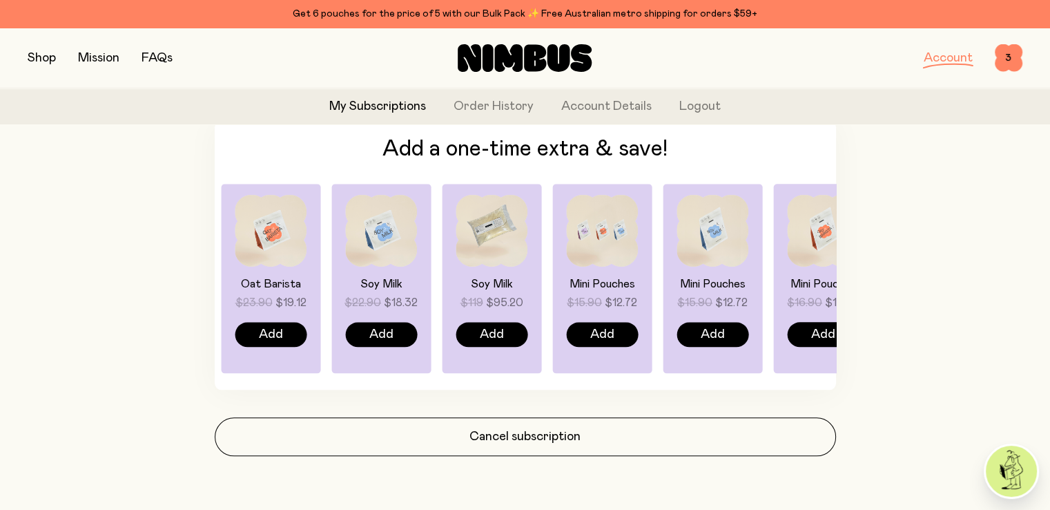
drag, startPoint x: 727, startPoint y: 267, endPoint x: 937, endPoint y: 288, distance: 211.0
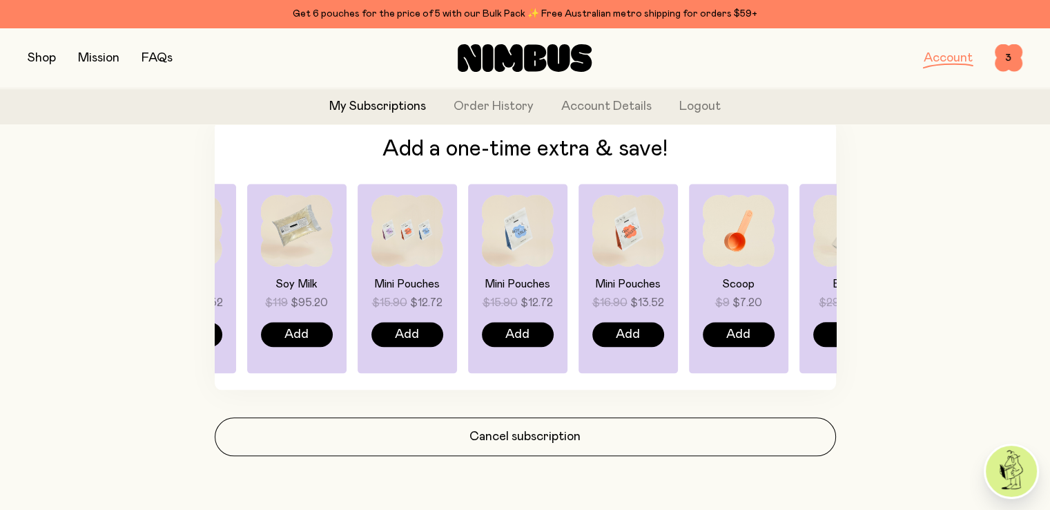
drag, startPoint x: 749, startPoint y: 264, endPoint x: 919, endPoint y: 293, distance: 173.0
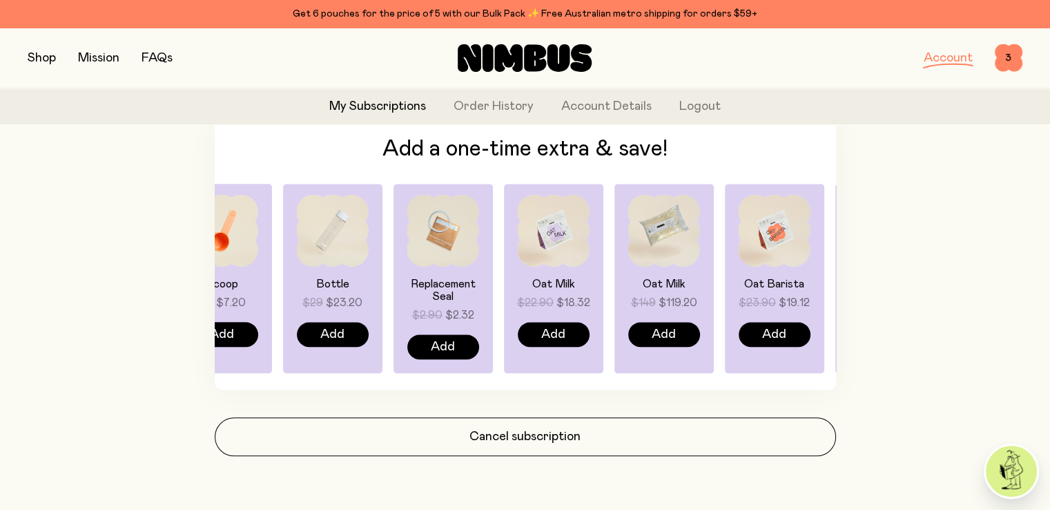
drag, startPoint x: 406, startPoint y: 285, endPoint x: 767, endPoint y: 287, distance: 360.5
click at [767, 287] on h4 "Oat Barista" at bounding box center [775, 284] width 72 height 12
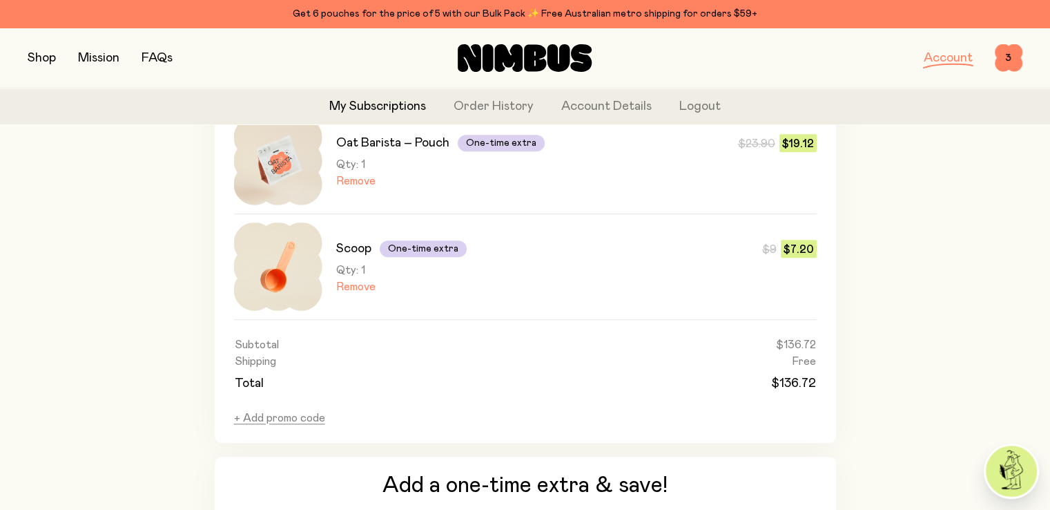
scroll to position [1220, 0]
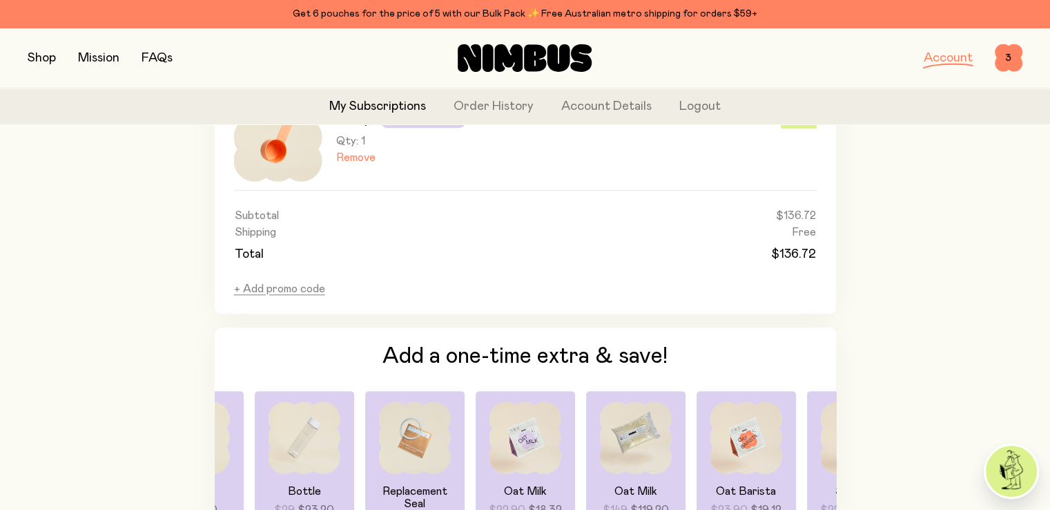
drag, startPoint x: 754, startPoint y: 441, endPoint x: 555, endPoint y: 457, distance: 200.2
click at [555, 457] on div "Oat Milk $22.90 $18.32 Add Oat Milk $149 $119.20 Add Oat Barista $23.90 $19.12 …" at bounding box center [526, 485] width 622 height 189
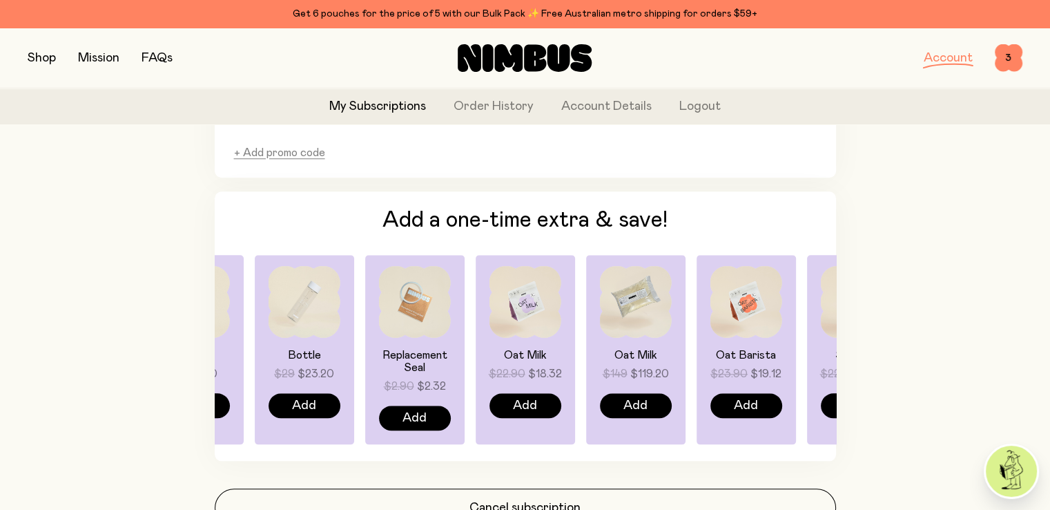
scroll to position [1358, 0]
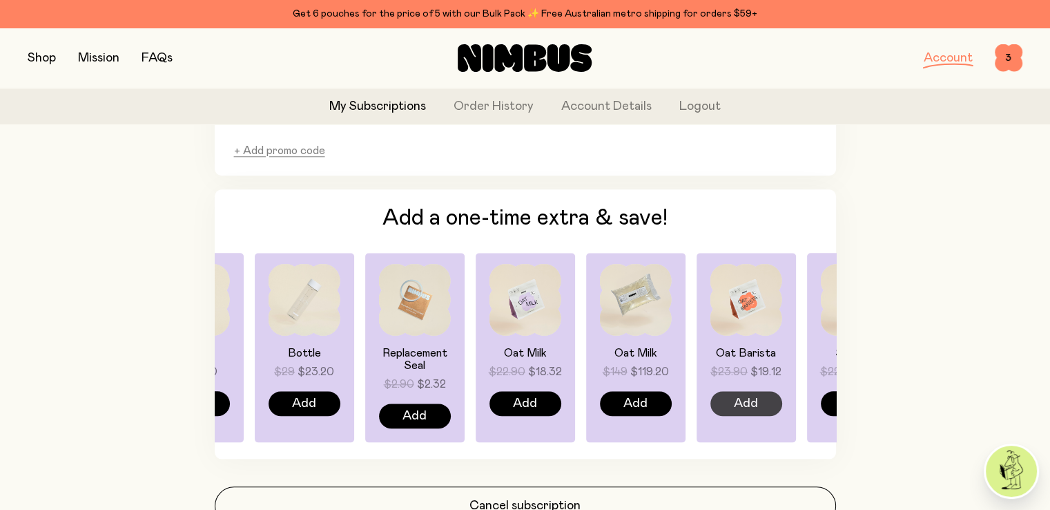
click at [760, 406] on button "Add" at bounding box center [747, 403] width 72 height 25
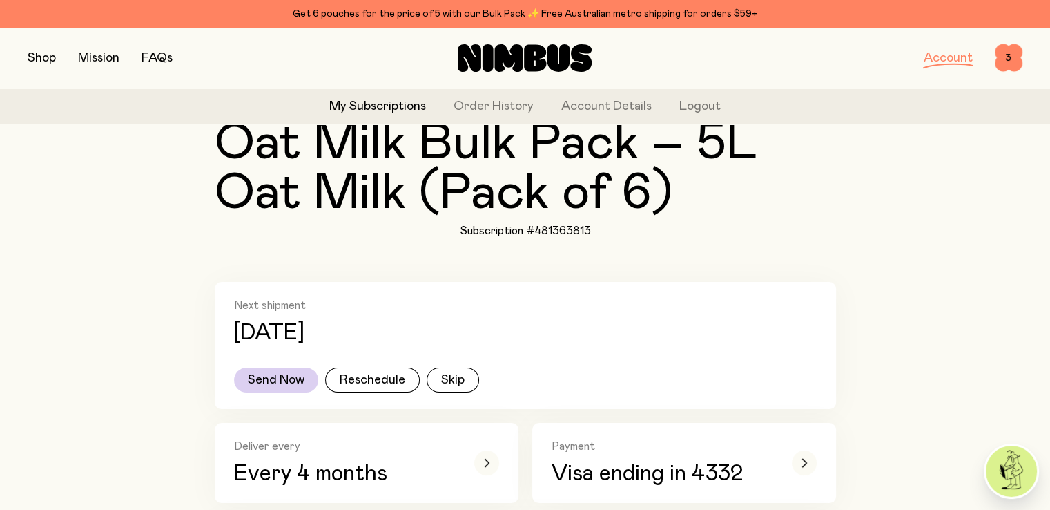
scroll to position [152, 0]
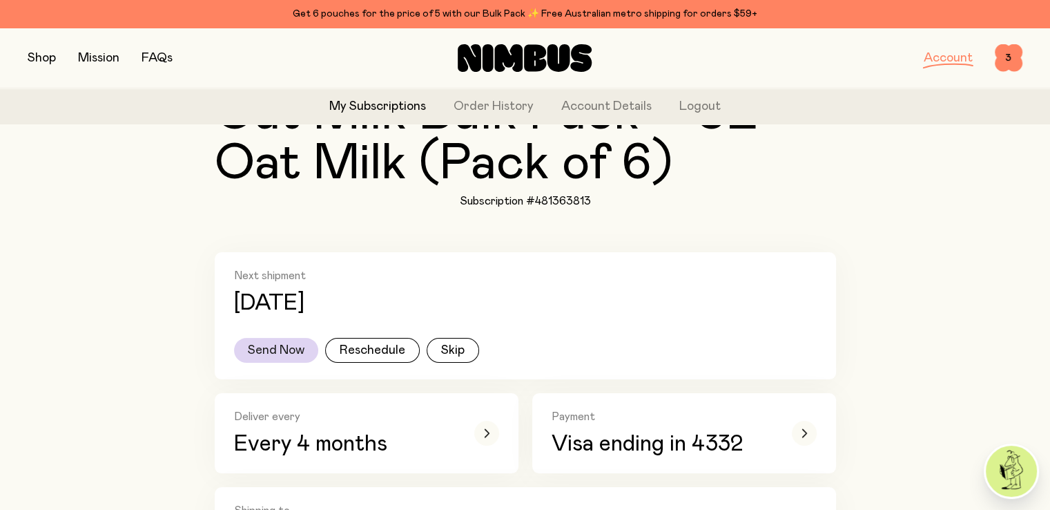
click at [293, 352] on button "Send Now" at bounding box center [276, 350] width 84 height 25
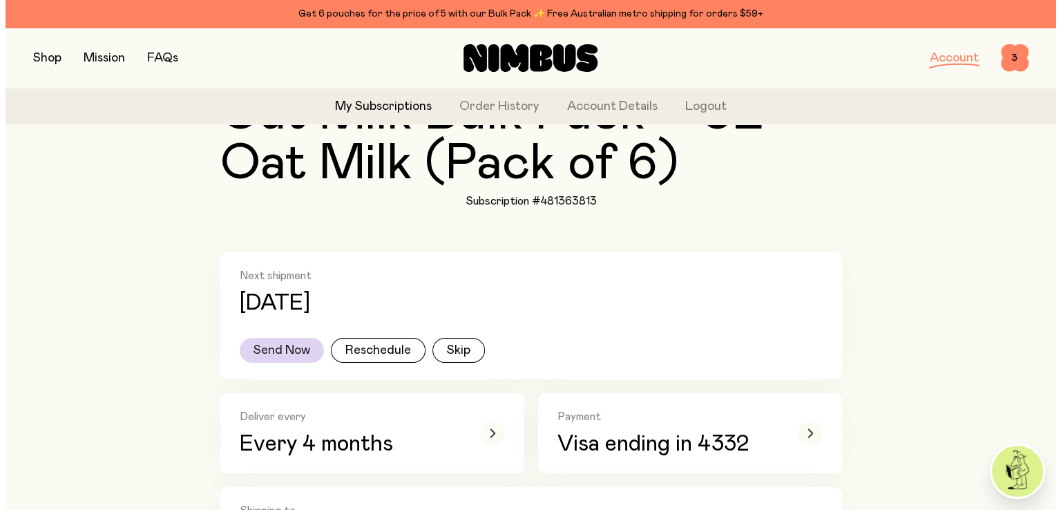
scroll to position [0, 0]
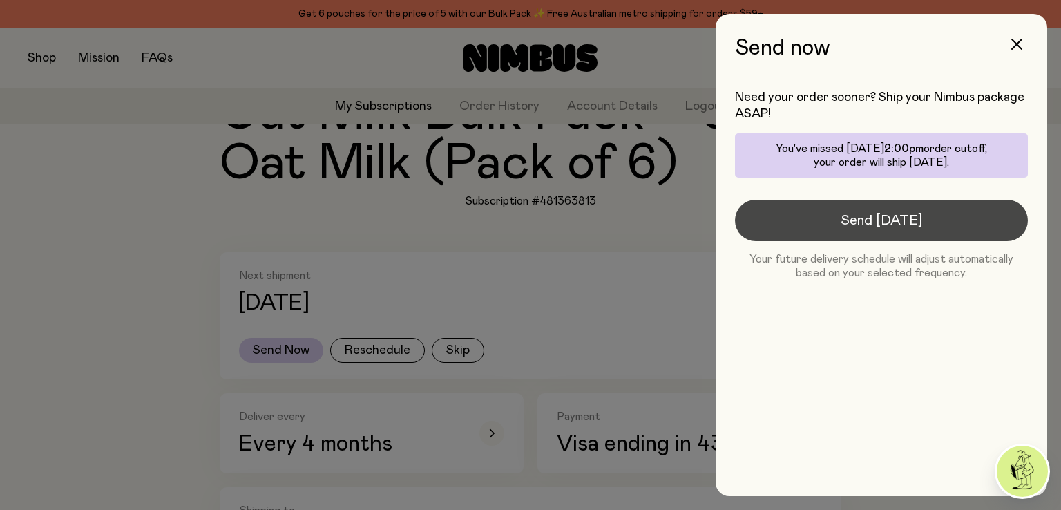
click at [877, 219] on span "Send tomorrow" at bounding box center [880, 220] width 81 height 19
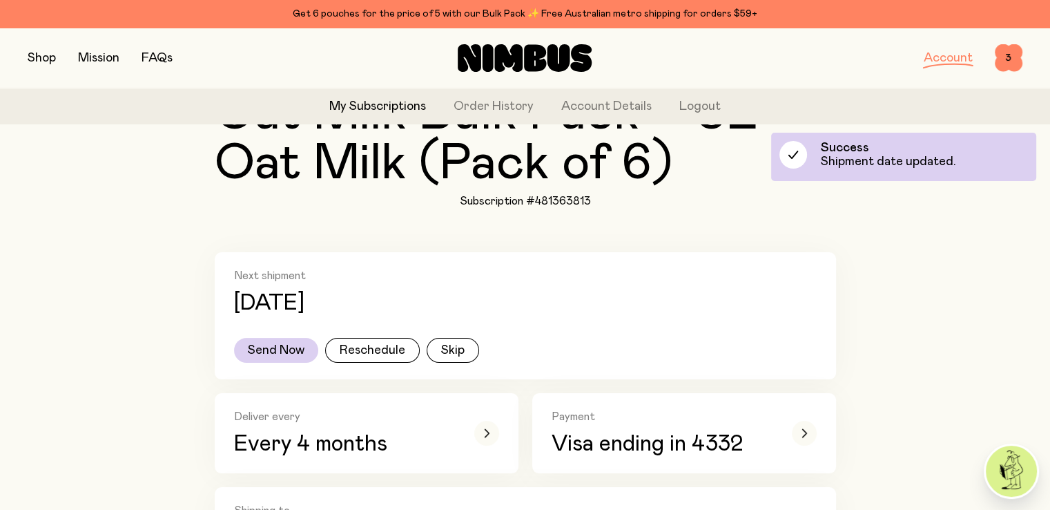
scroll to position [566, 0]
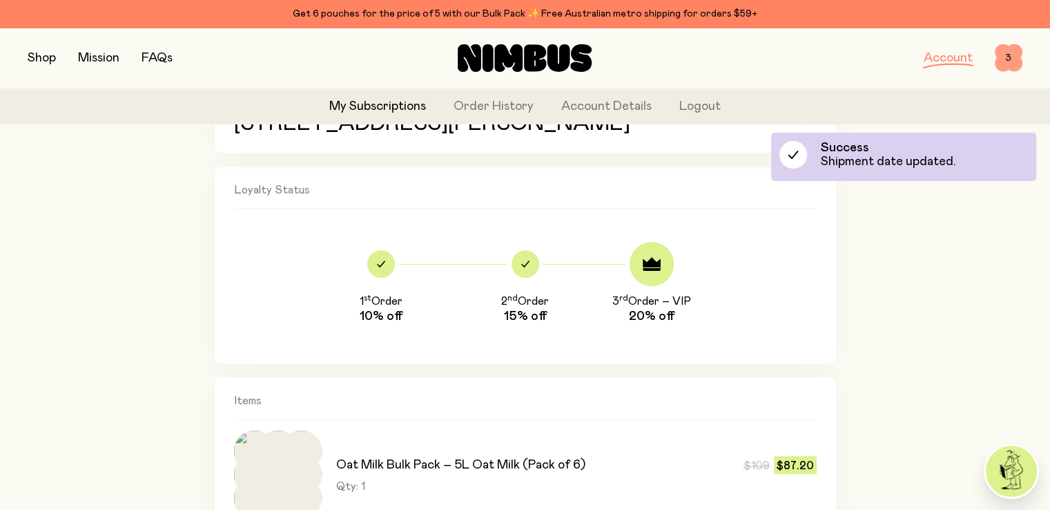
click at [1021, 60] on span "3" at bounding box center [1009, 58] width 28 height 28
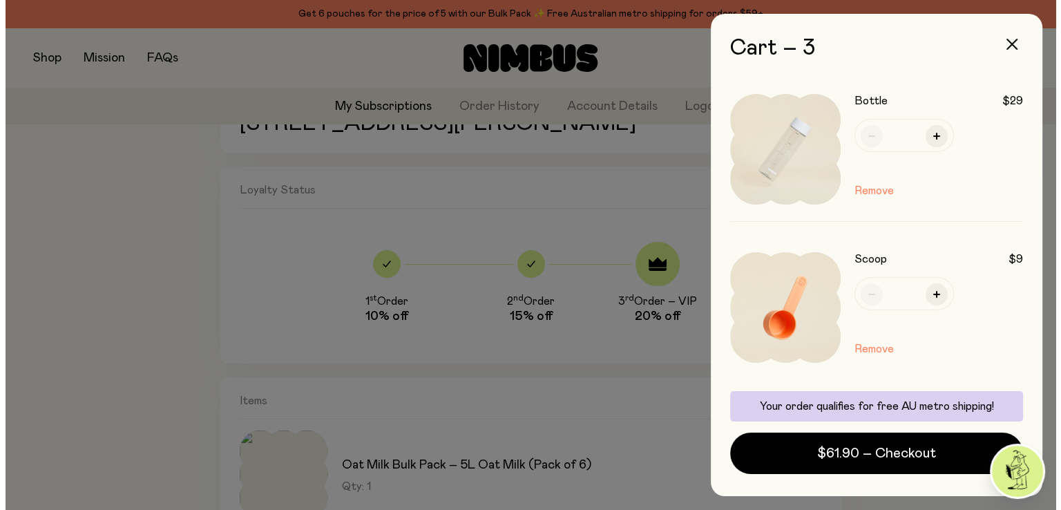
scroll to position [0, 0]
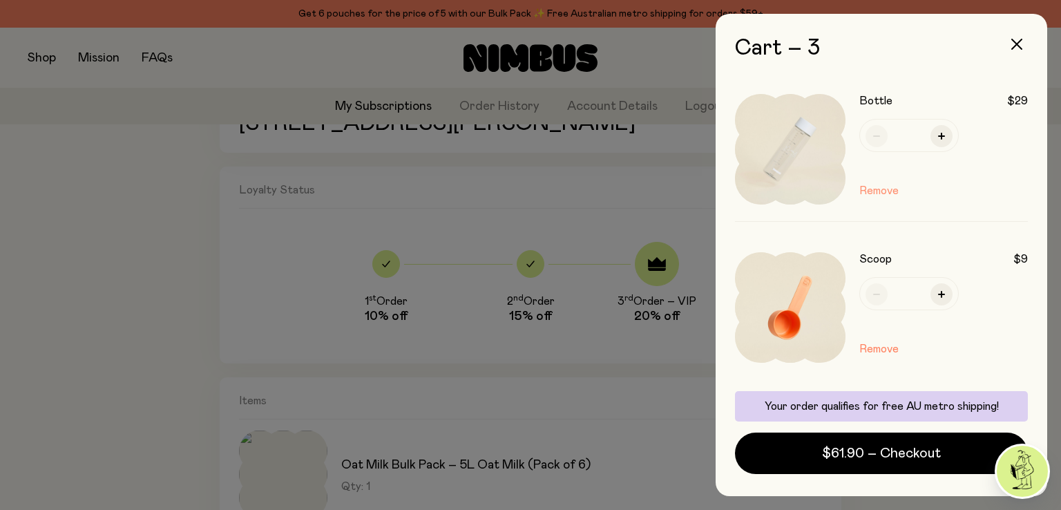
click at [871, 197] on button "Remove" at bounding box center [878, 190] width 39 height 17
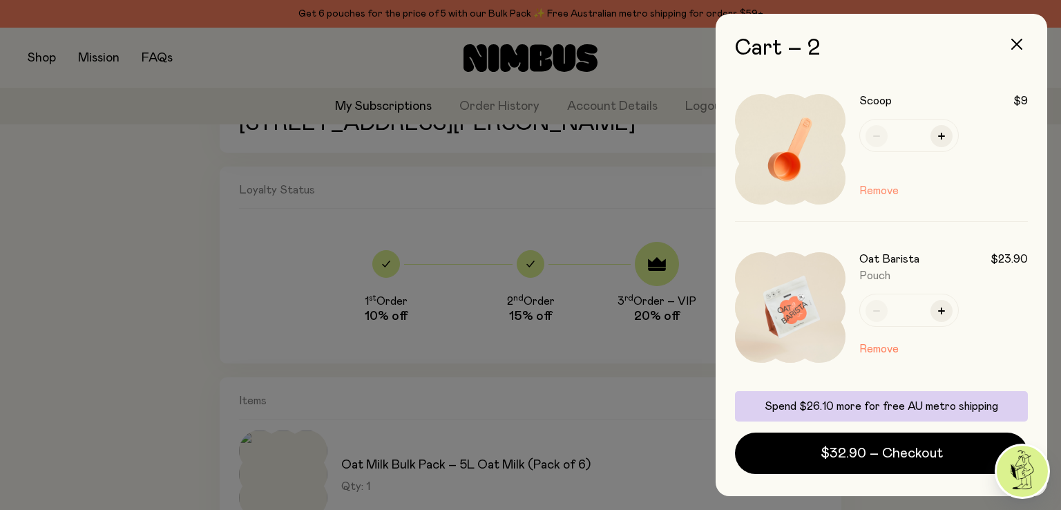
click at [869, 186] on button "Remove" at bounding box center [878, 190] width 39 height 17
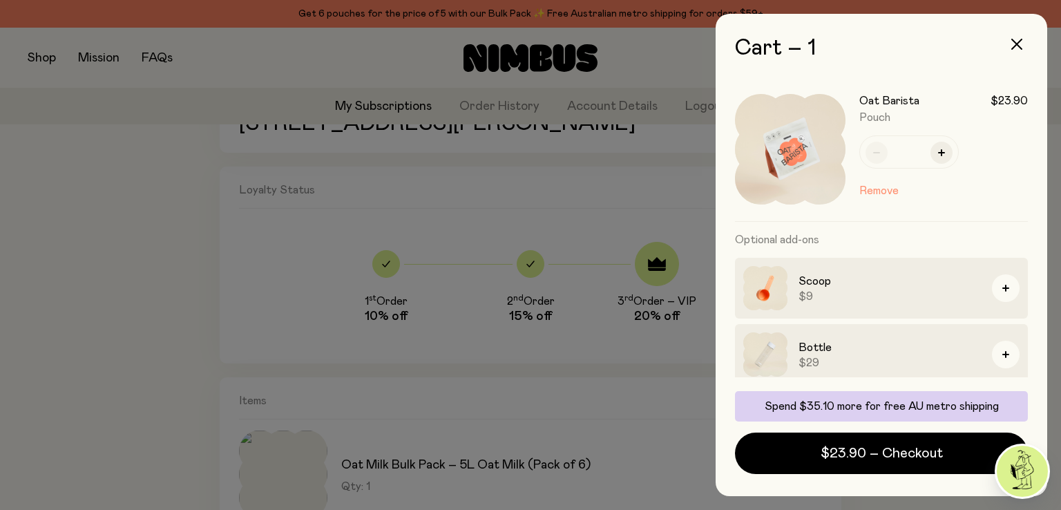
click at [878, 189] on button "Remove" at bounding box center [878, 190] width 39 height 17
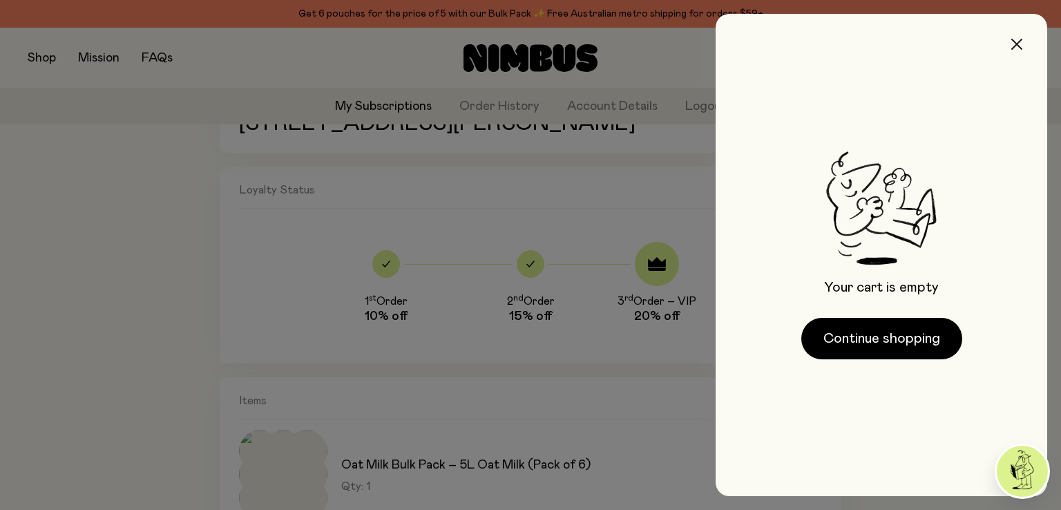
click at [1019, 31] on button "button" at bounding box center [1016, 44] width 33 height 33
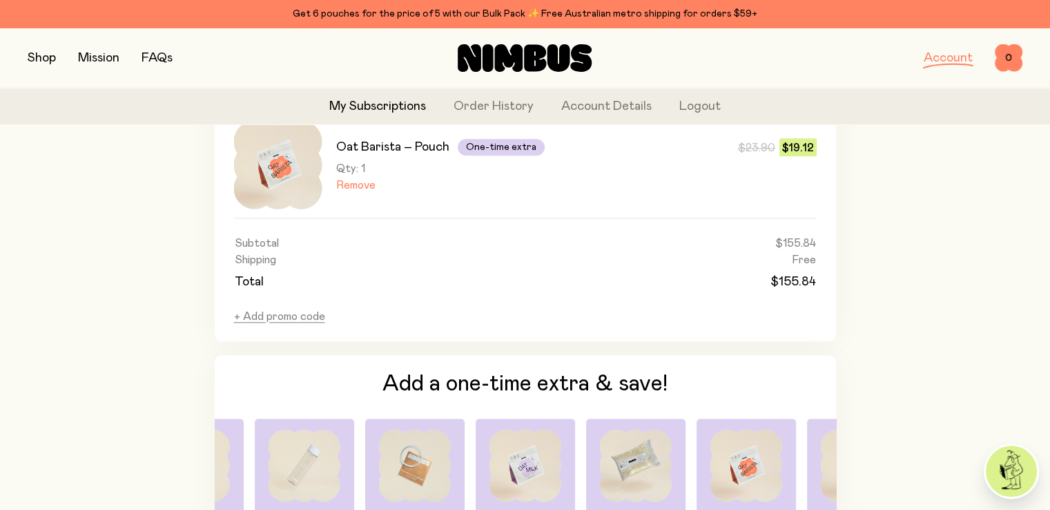
scroll to position [1312, 0]
